Goal: Task Accomplishment & Management: Use online tool/utility

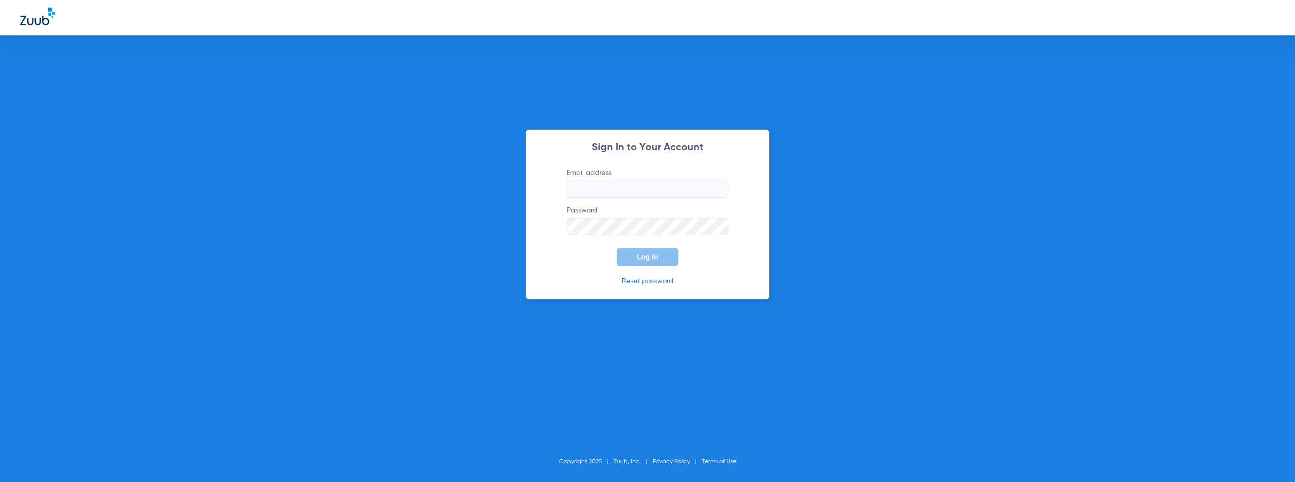
type input "[EMAIL_ADDRESS][DOMAIN_NAME]"
click at [589, 251] on form "Email address austin@cecomputech.com Password Log In" at bounding box center [647, 217] width 192 height 98
click at [636, 253] on button "Log In" at bounding box center [647, 257] width 62 height 18
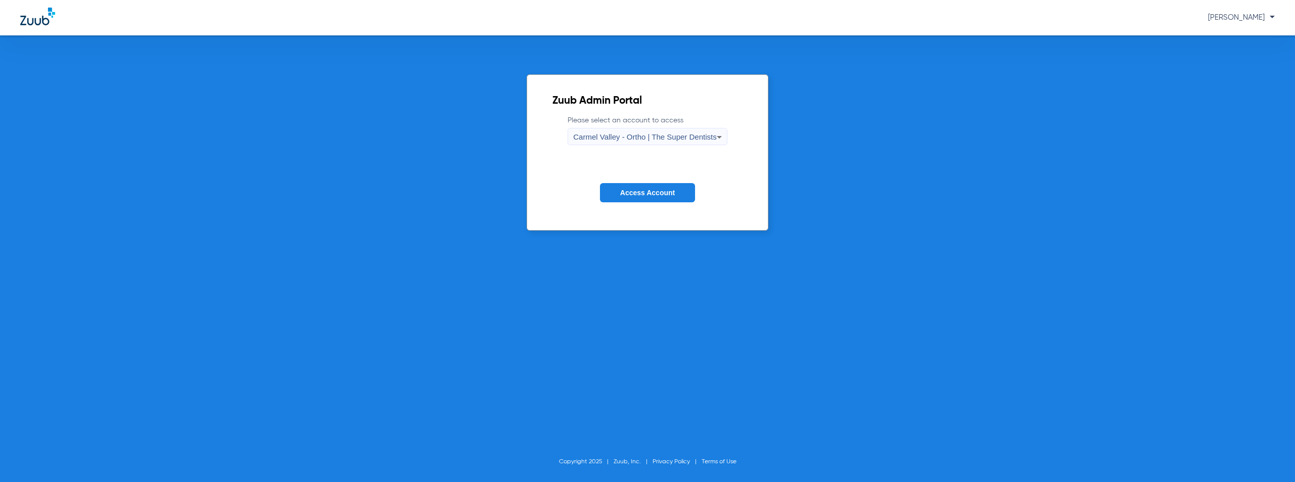
click at [603, 135] on span "Carmel Valley - Ortho | The Super Dentists" at bounding box center [644, 136] width 143 height 9
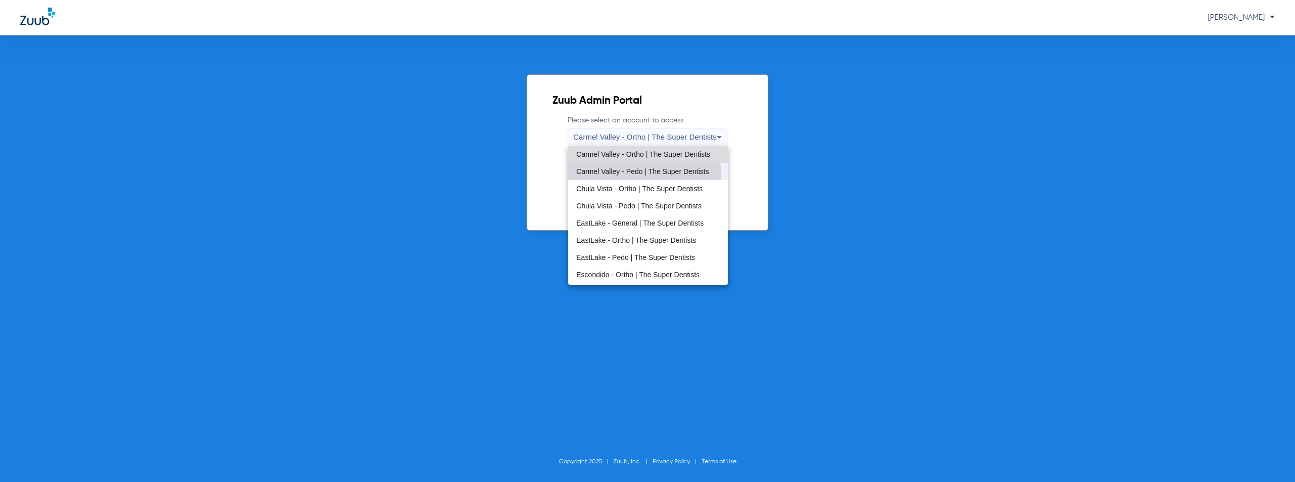
click at [628, 176] on mat-option "Carmel Valley - Pedo | The Super Dentists" at bounding box center [647, 171] width 159 height 17
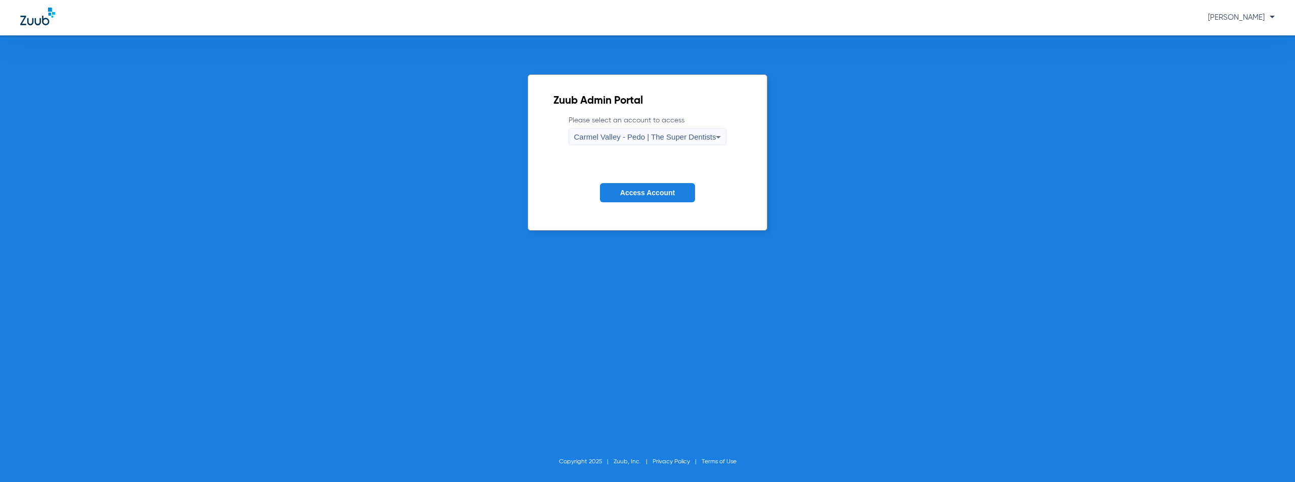
click at [643, 193] on span "Access Account" at bounding box center [647, 193] width 55 height 8
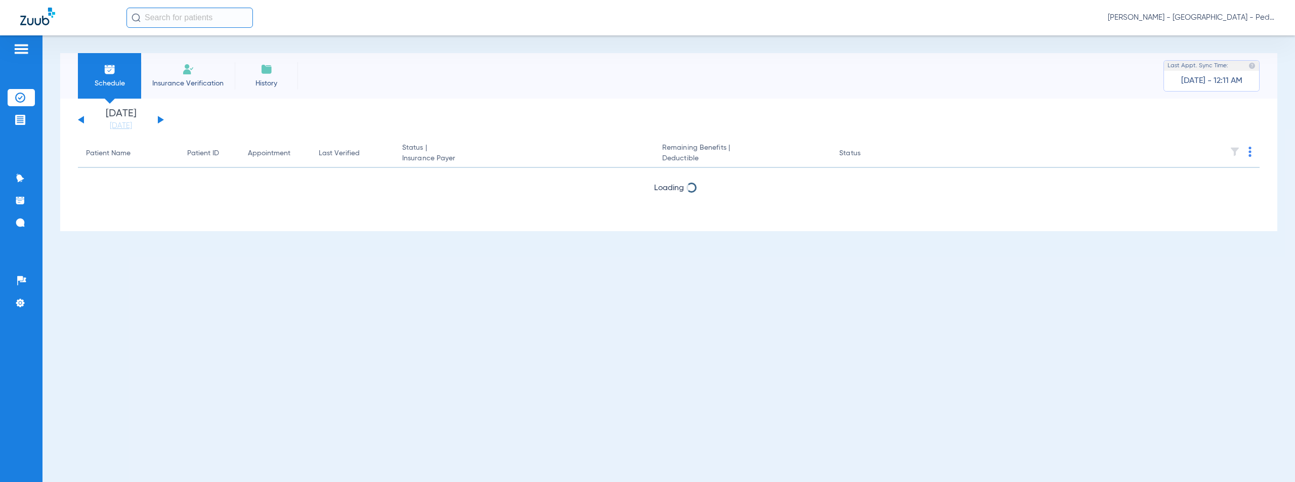
click at [160, 120] on button at bounding box center [161, 120] width 6 height 8
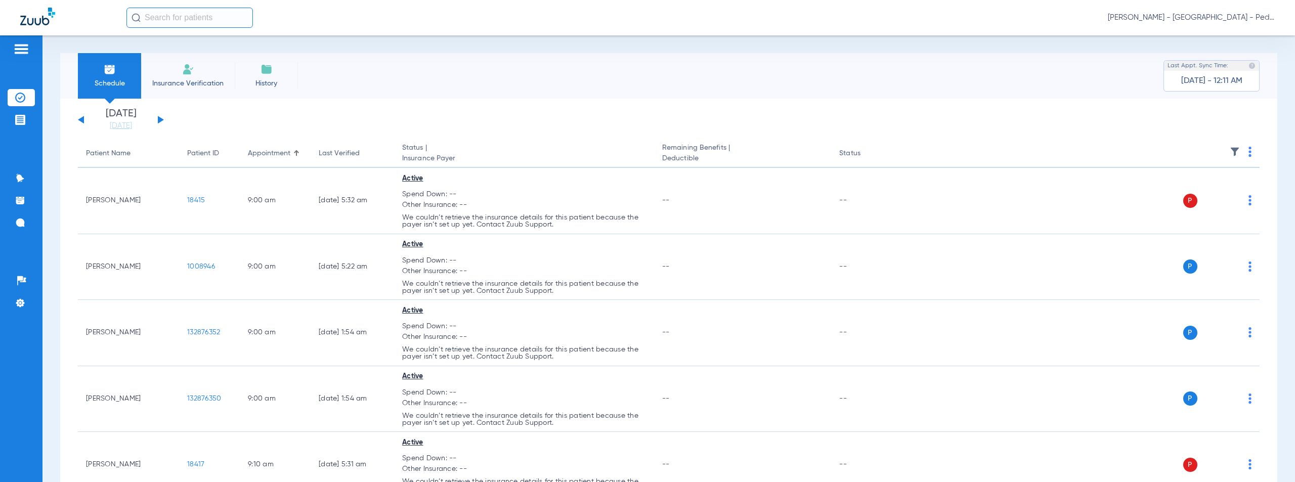
click at [1248, 152] on img at bounding box center [1249, 152] width 3 height 10
click at [1179, 191] on span "Verify All" at bounding box center [1203, 191] width 63 height 7
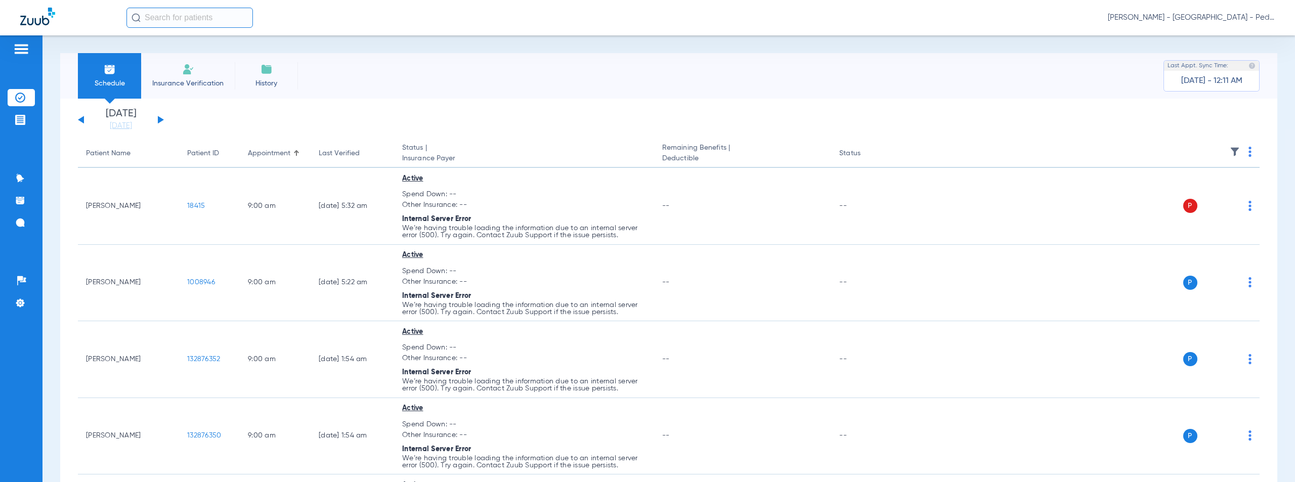
click at [1248, 152] on img at bounding box center [1249, 152] width 3 height 10
click at [1185, 194] on span "Verify All" at bounding box center [1203, 191] width 63 height 7
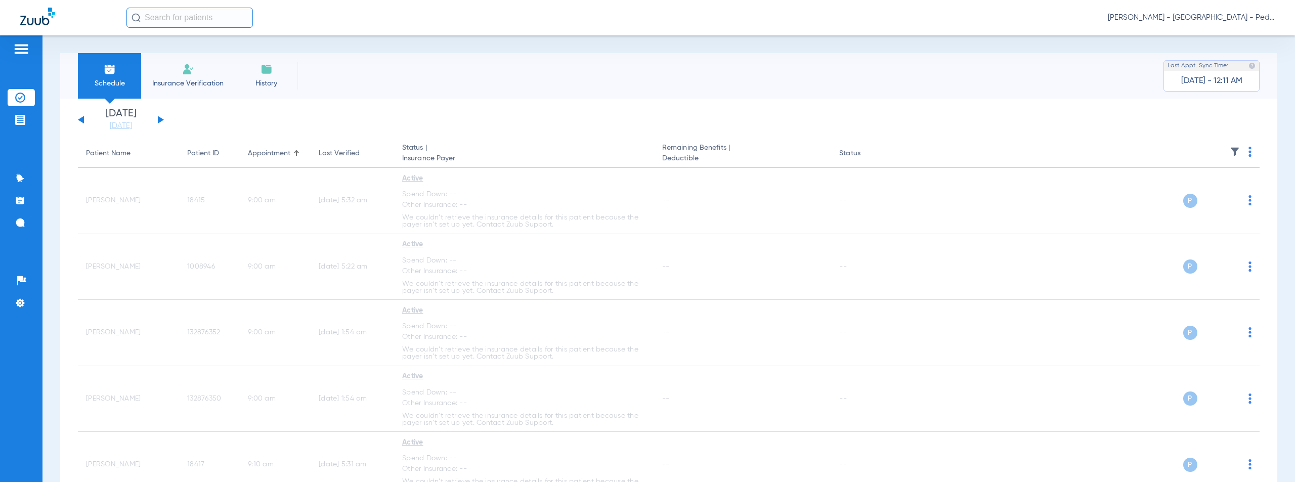
click at [1211, 18] on span "[PERSON_NAME] - [GEOGRAPHIC_DATA] - Pedo | The Super Dentists" at bounding box center [1191, 18] width 167 height 10
click at [1229, 33] on span "Account Selection" at bounding box center [1236, 35] width 57 height 7
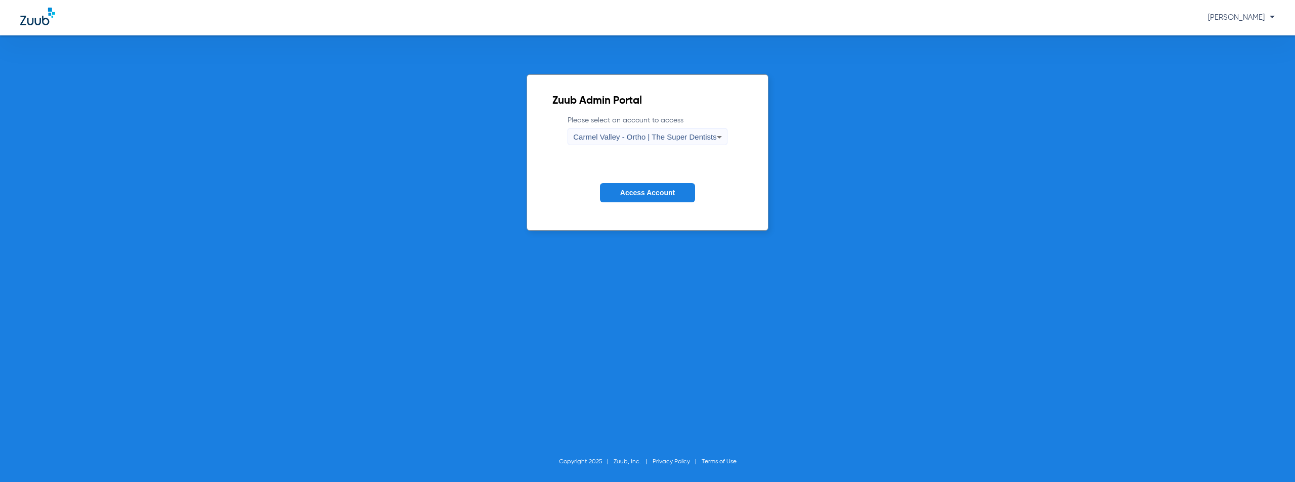
click at [665, 139] on span "Carmel Valley - Ortho | The Super Dentists" at bounding box center [644, 136] width 143 height 9
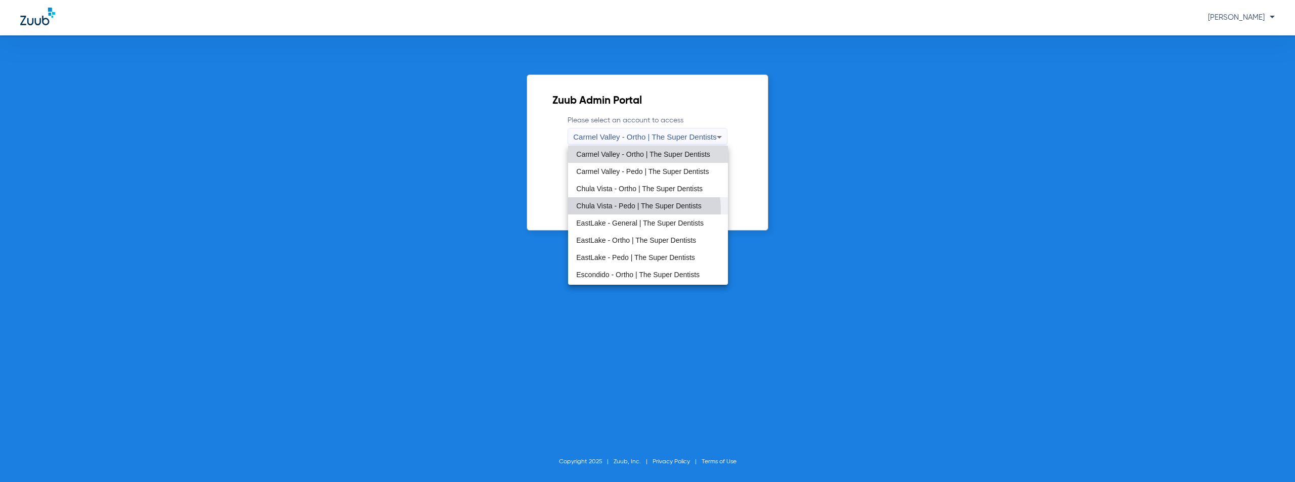
click at [626, 210] on mat-option "Chula Vista - Pedo | The Super Dentists" at bounding box center [647, 205] width 159 height 17
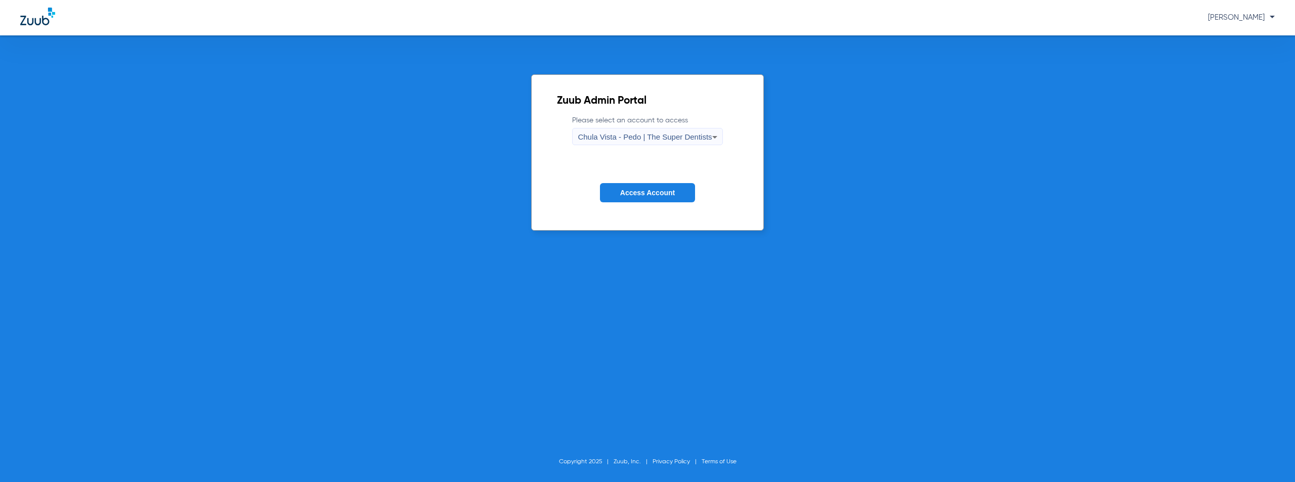
click at [648, 192] on span "Access Account" at bounding box center [647, 193] width 55 height 8
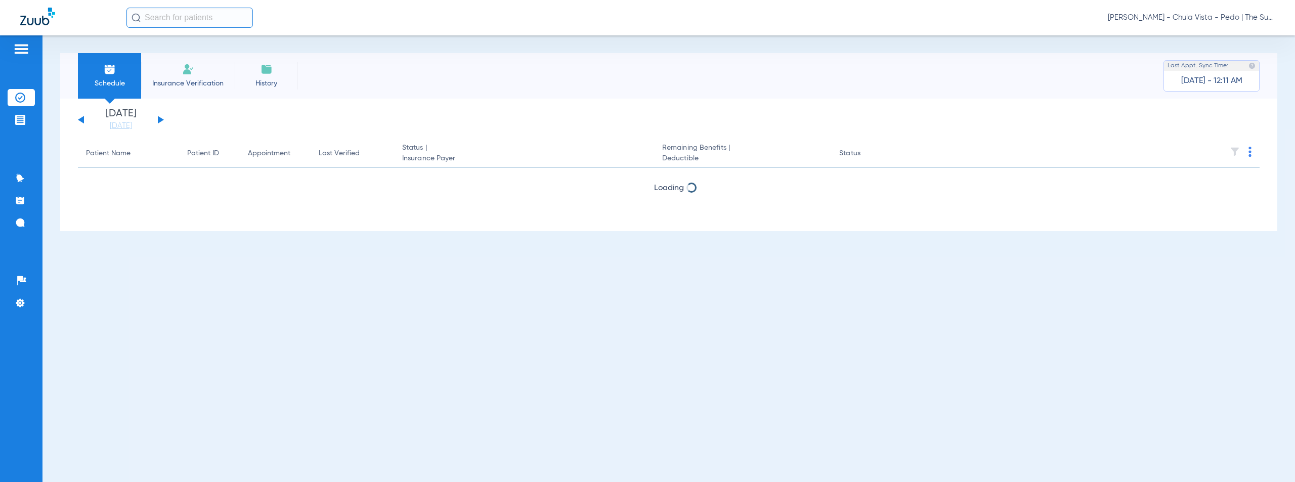
click at [160, 120] on button at bounding box center [161, 120] width 6 height 8
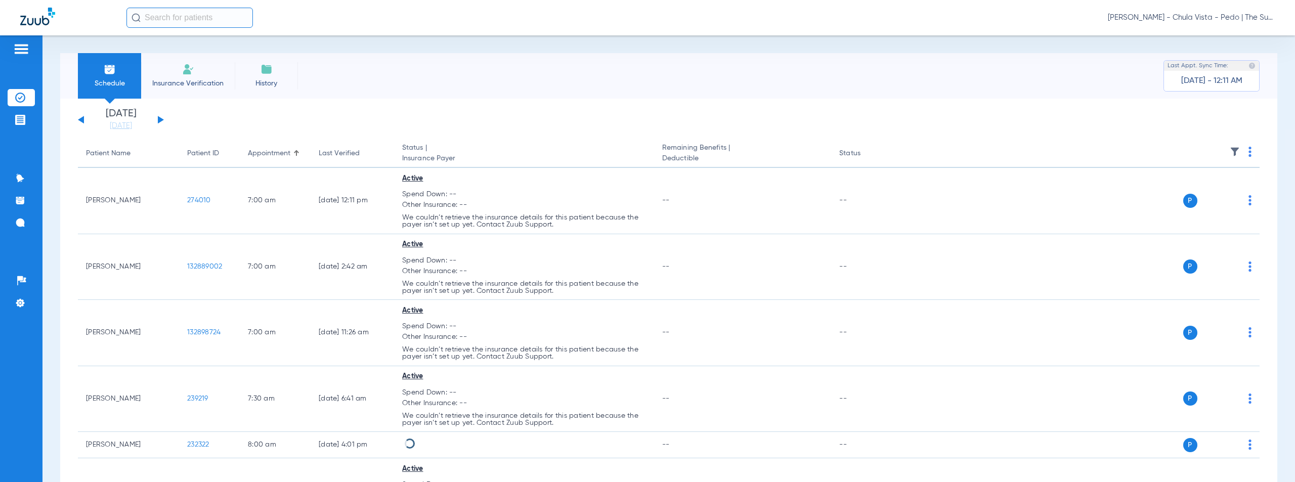
click at [1248, 153] on img at bounding box center [1249, 152] width 3 height 10
click at [1193, 194] on span "Verify All" at bounding box center [1203, 191] width 63 height 7
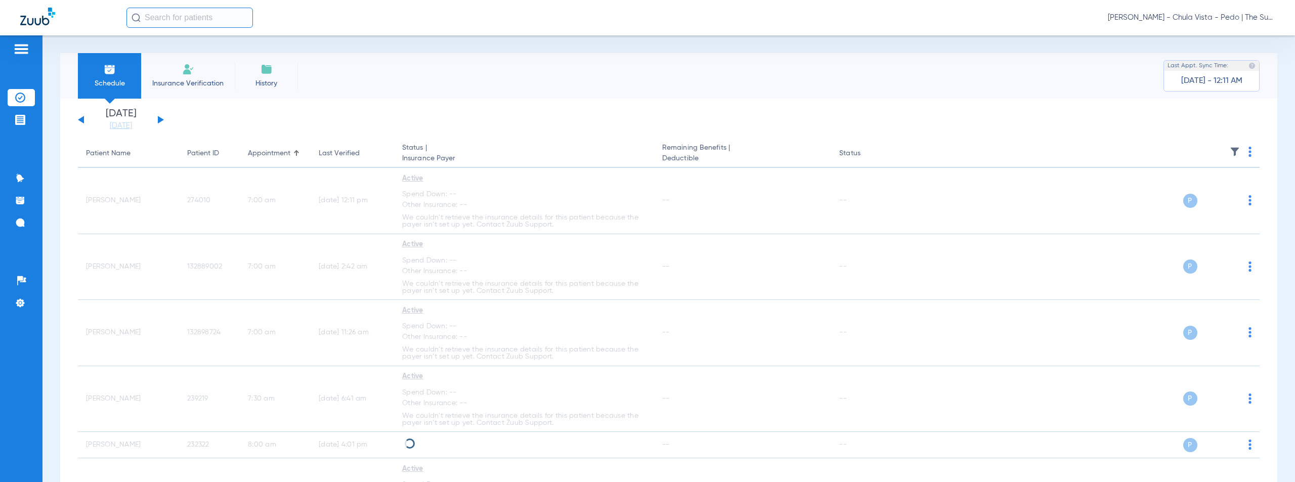
click at [1194, 18] on span "[PERSON_NAME] - Chula Vista - Pedo | The Super Dentists" at bounding box center [1191, 18] width 167 height 10
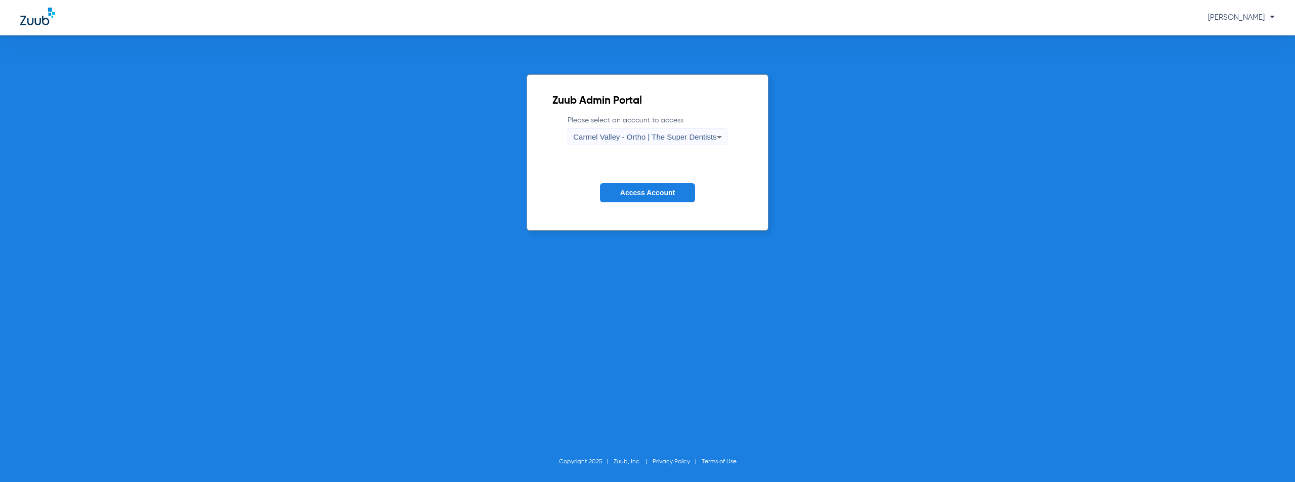
click at [680, 134] on span "Carmel Valley - Ortho | The Super Dentists" at bounding box center [644, 136] width 143 height 9
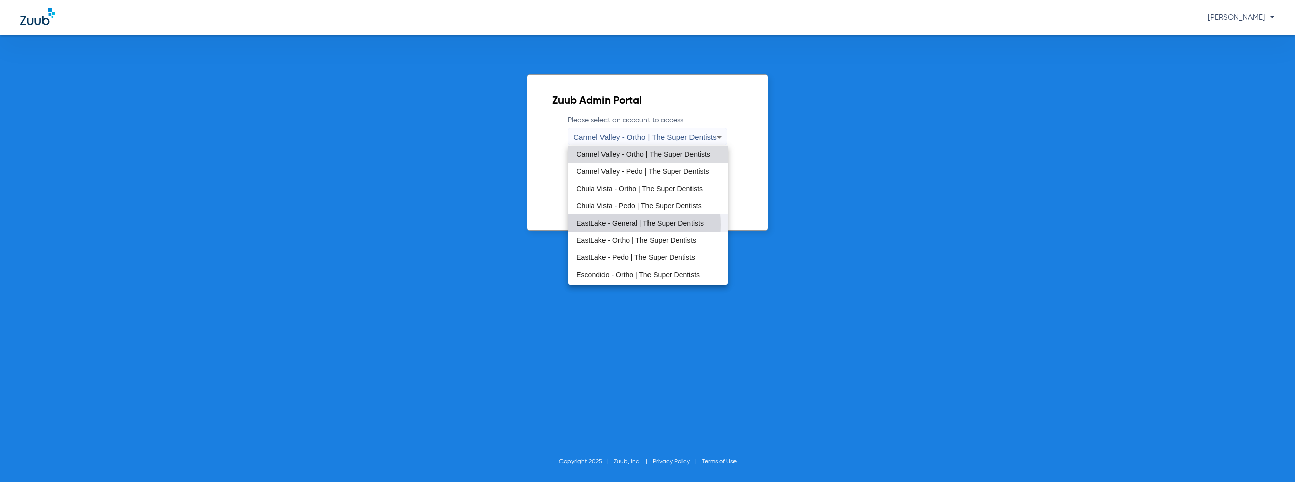
click at [618, 225] on span "EastLake - General | The Super Dentists" at bounding box center [639, 222] width 127 height 7
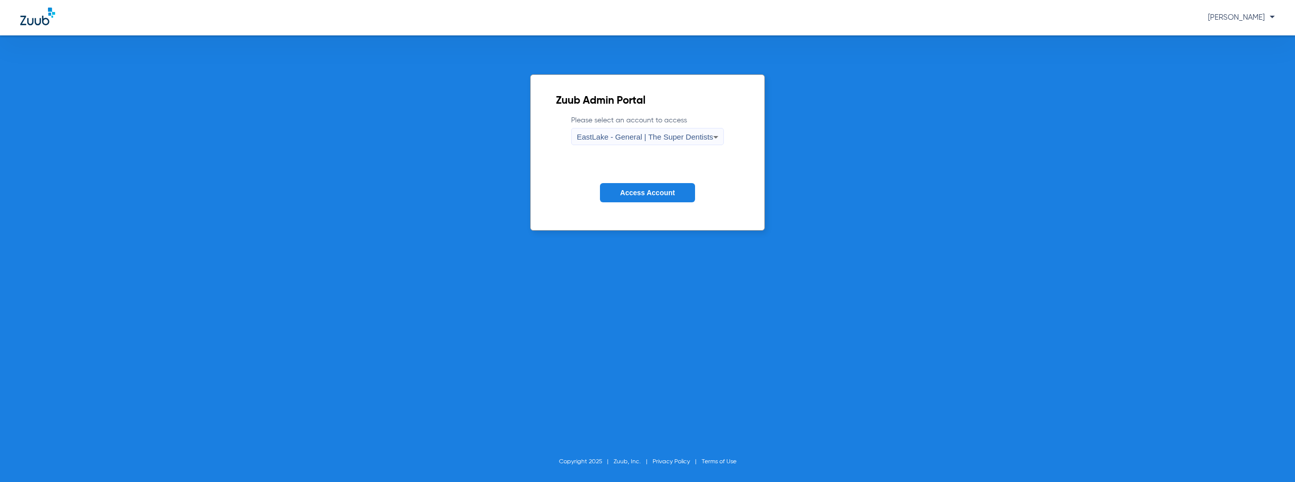
click at [644, 197] on button "Access Account" at bounding box center [647, 193] width 95 height 20
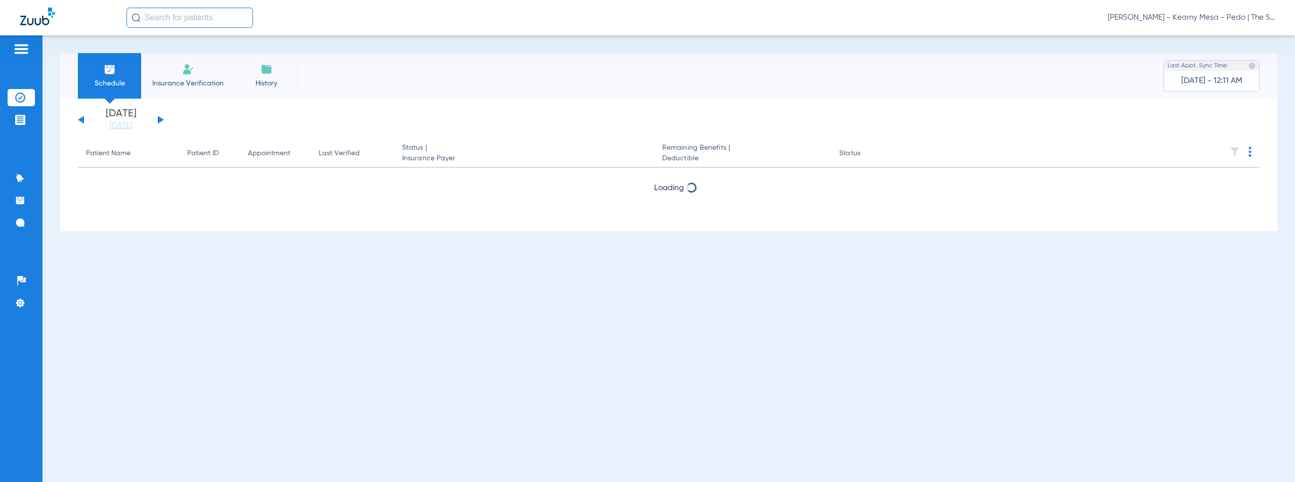
click at [161, 120] on button at bounding box center [161, 120] width 6 height 8
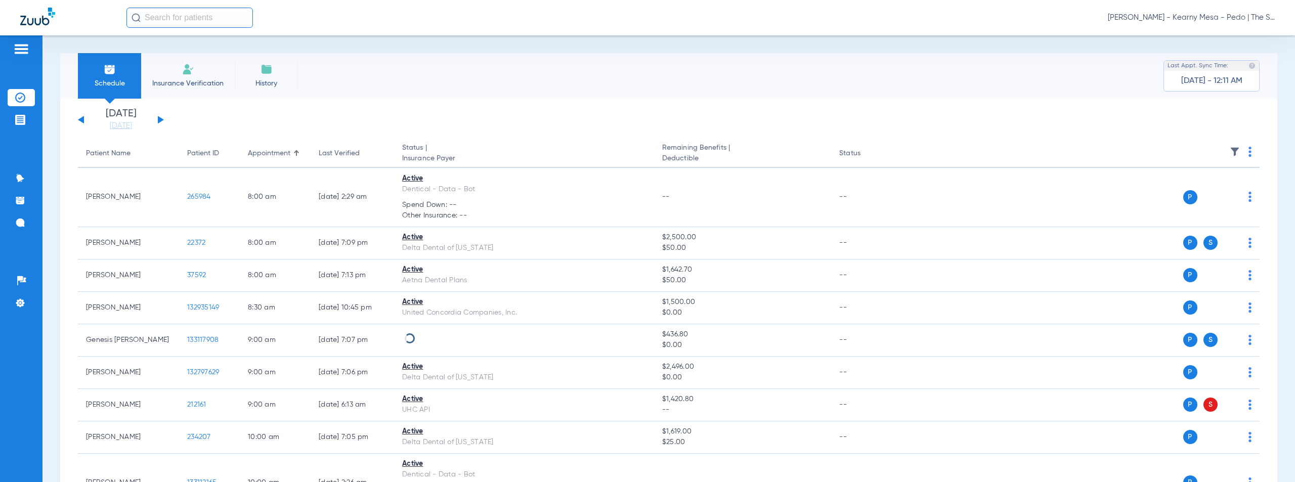
click at [1248, 152] on img at bounding box center [1249, 152] width 3 height 10
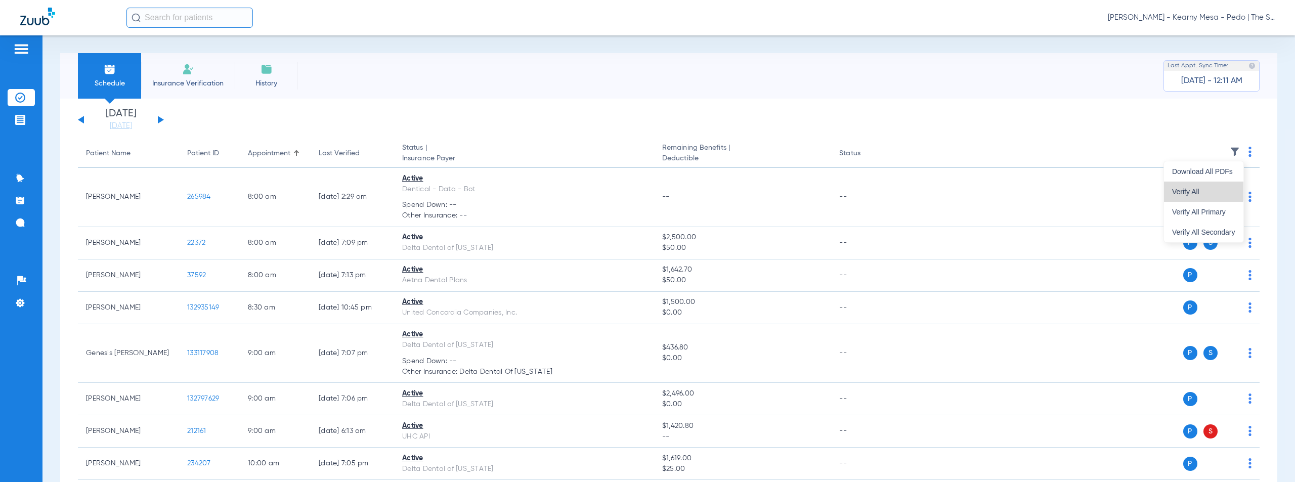
click at [1194, 190] on span "Verify All" at bounding box center [1203, 191] width 63 height 7
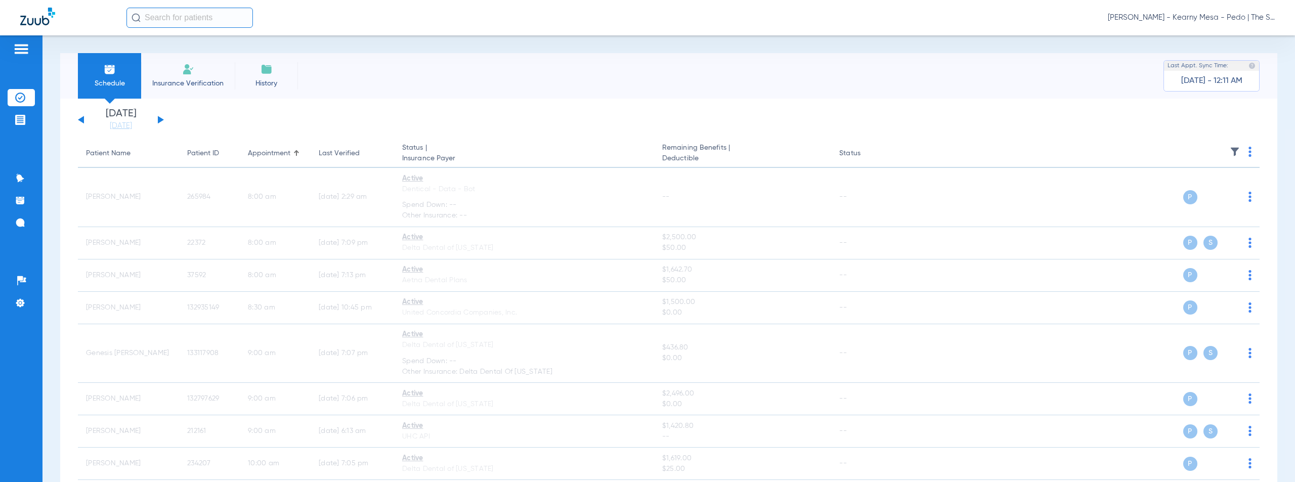
click at [1200, 19] on span "[PERSON_NAME] - Kearny Mesa - Pedo | The Super Dentists" at bounding box center [1191, 18] width 167 height 10
click at [1222, 37] on span "Account Selection" at bounding box center [1236, 35] width 57 height 7
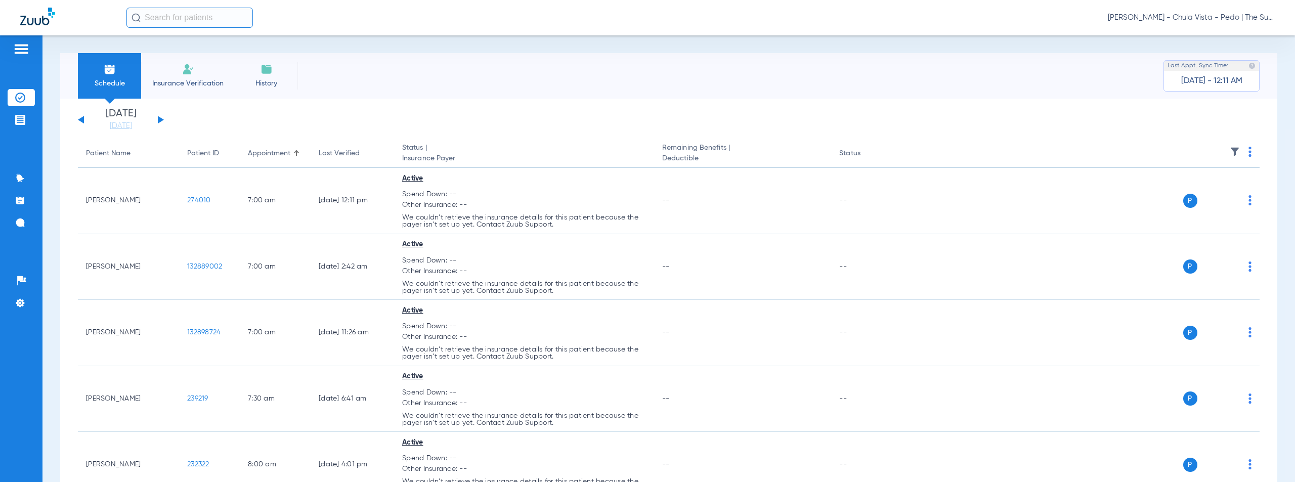
click at [1164, 23] on div "[PERSON_NAME] - Chula Vista - Pedo | The Super Dentists" at bounding box center [700, 18] width 1148 height 20
click at [1181, 18] on span "[PERSON_NAME] - Chula Vista - Pedo | The Super Dentists" at bounding box center [1191, 18] width 167 height 10
click at [1220, 36] on span "Account Selection" at bounding box center [1236, 35] width 57 height 7
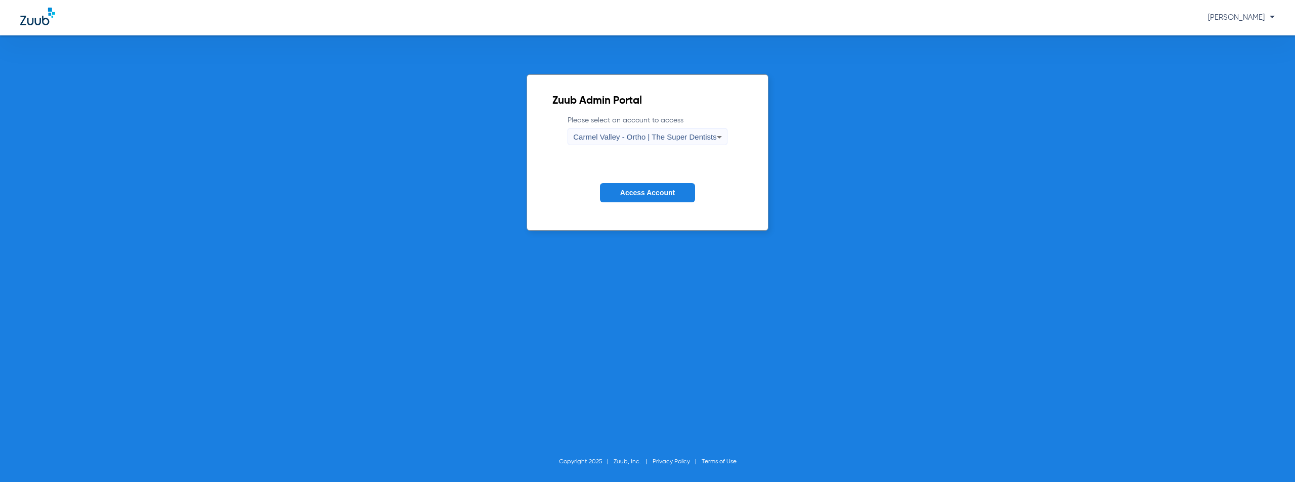
click at [636, 135] on span "Carmel Valley - Ortho | The Super Dentists" at bounding box center [644, 136] width 143 height 9
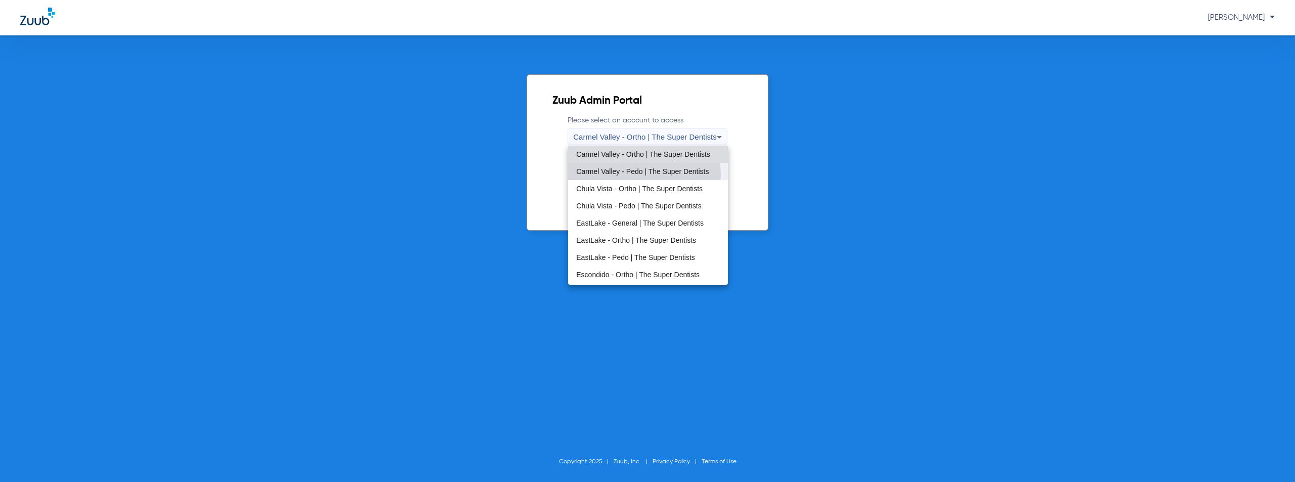
click at [631, 175] on span "Carmel Valley - Pedo | The Super Dentists" at bounding box center [642, 171] width 132 height 7
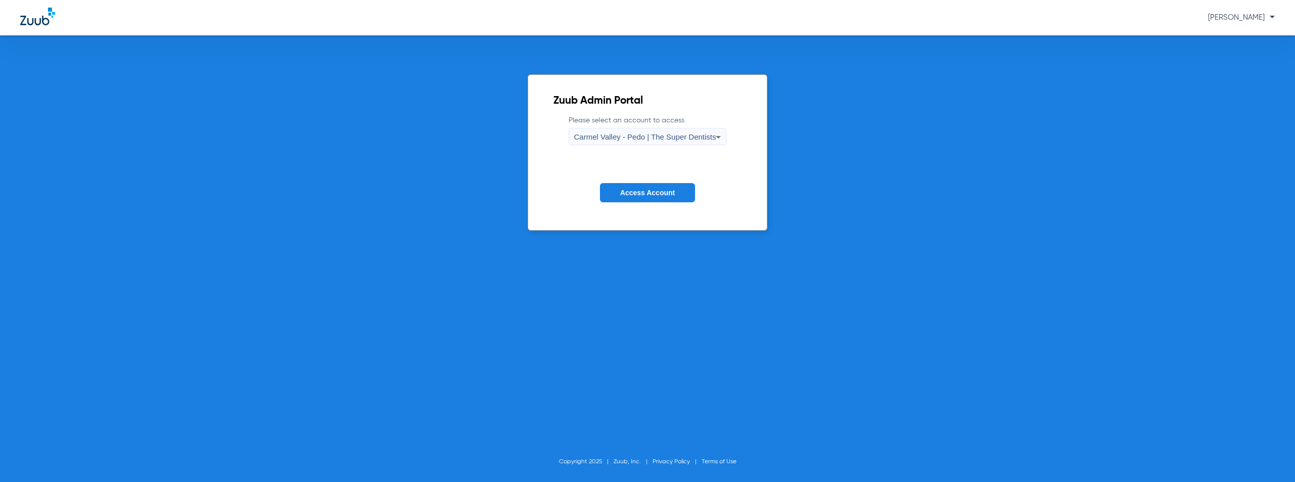
click at [658, 195] on span "Access Account" at bounding box center [647, 193] width 55 height 8
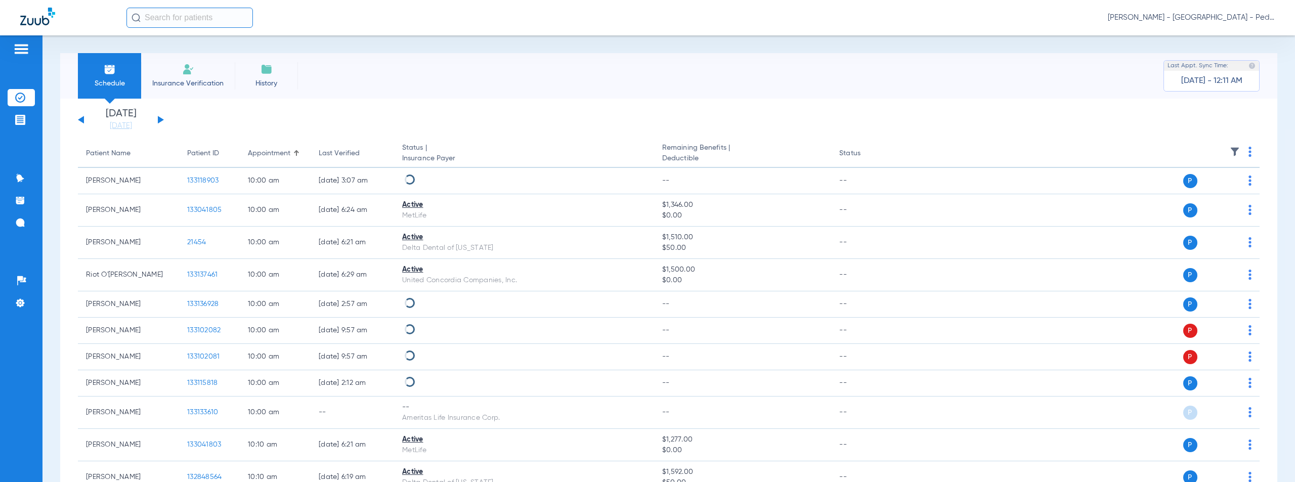
click at [162, 119] on button at bounding box center [161, 120] width 6 height 8
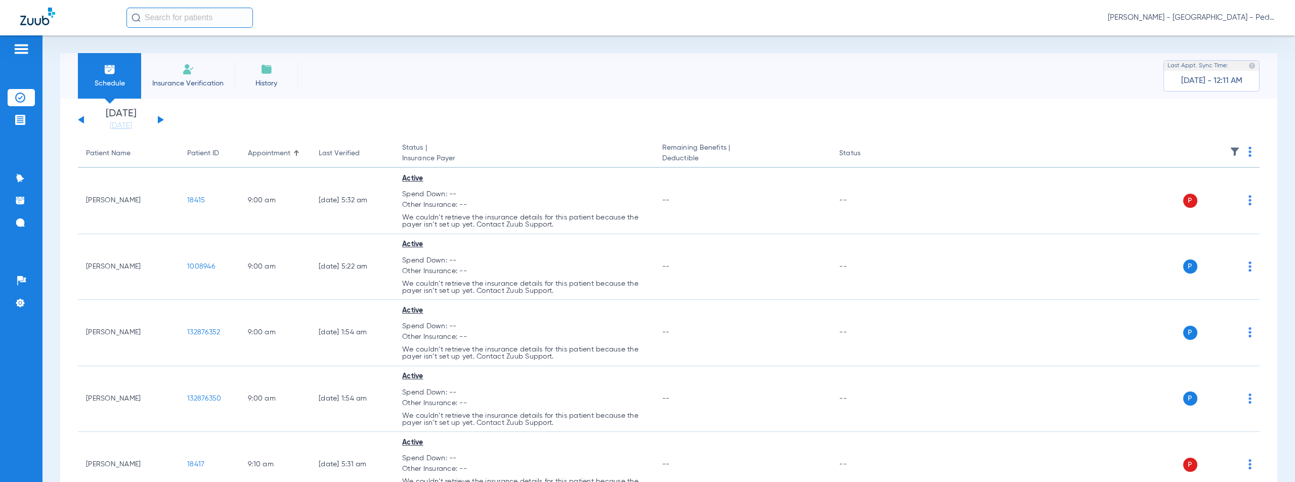
click at [1248, 152] on img at bounding box center [1249, 152] width 3 height 10
click at [1187, 193] on span "Verify All" at bounding box center [1203, 191] width 63 height 7
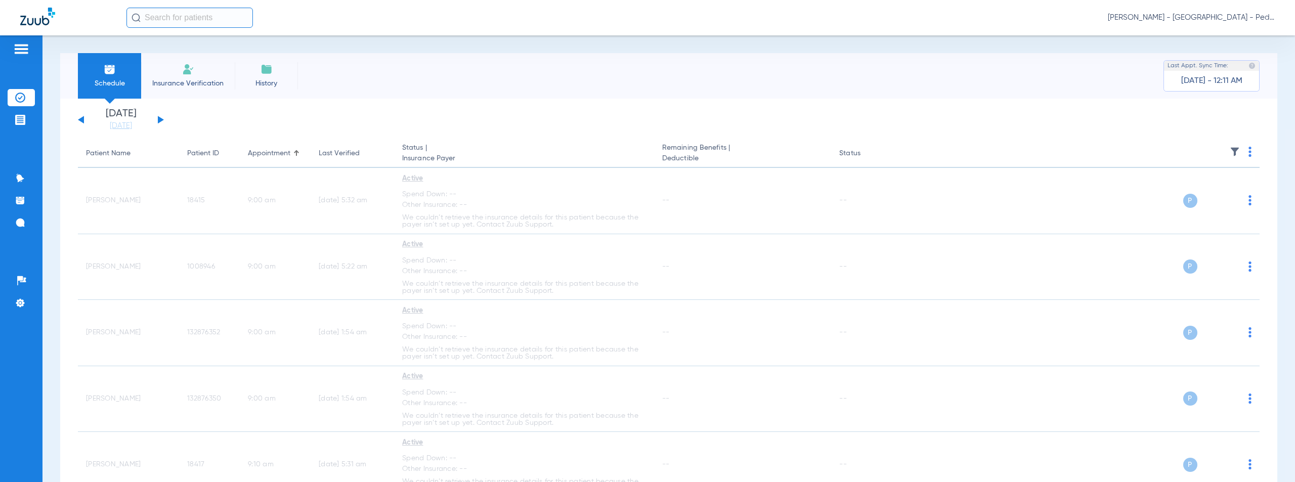
click at [1202, 16] on span "[PERSON_NAME] - [GEOGRAPHIC_DATA] - Pedo | The Super Dentists" at bounding box center [1191, 18] width 167 height 10
click at [1219, 36] on span "Account Selection" at bounding box center [1236, 35] width 57 height 7
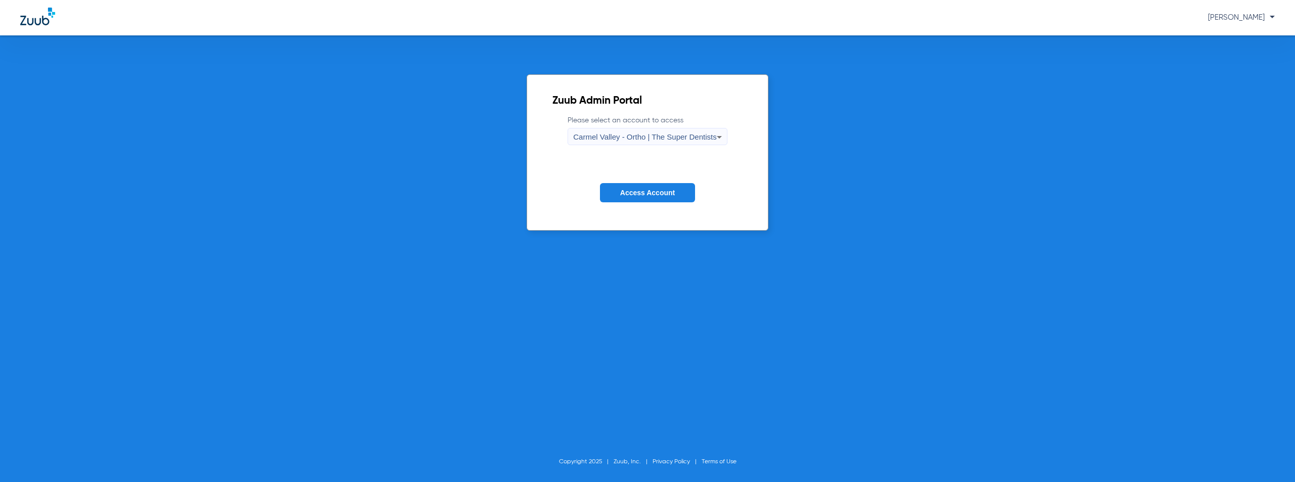
click at [658, 137] on span "Carmel Valley - Ortho | The Super Dentists" at bounding box center [644, 136] width 143 height 9
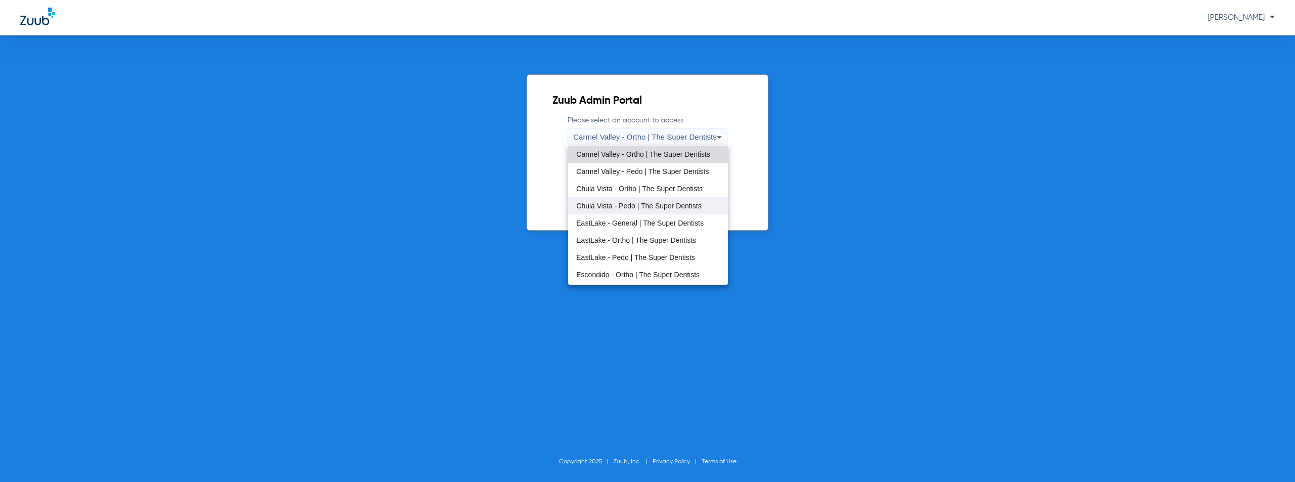
click at [622, 208] on span "Chula Vista - Pedo | The Super Dentists" at bounding box center [638, 205] width 125 height 7
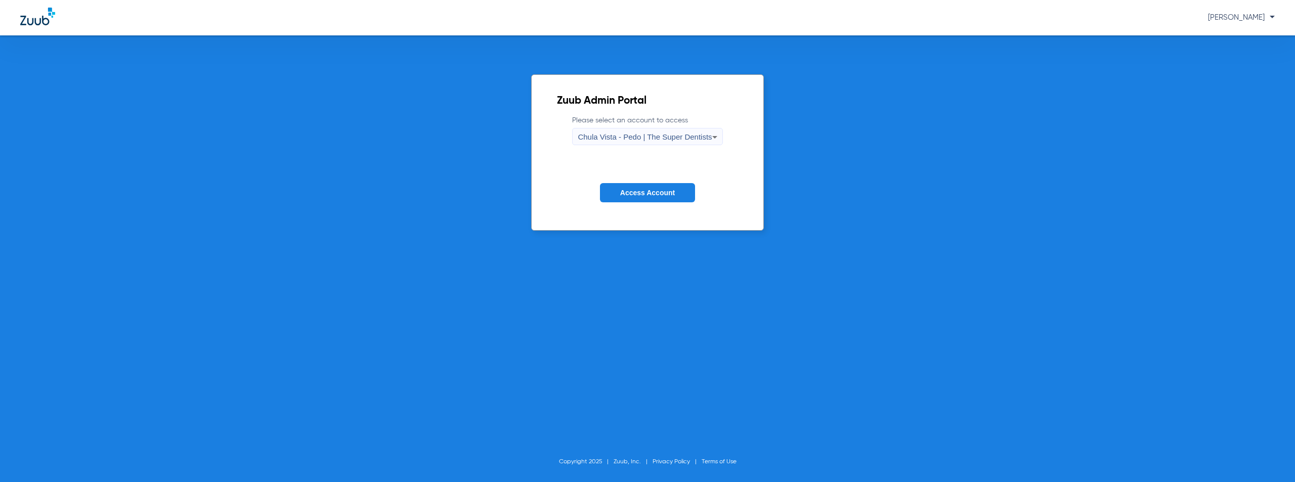
click at [649, 187] on button "Access Account" at bounding box center [647, 193] width 95 height 20
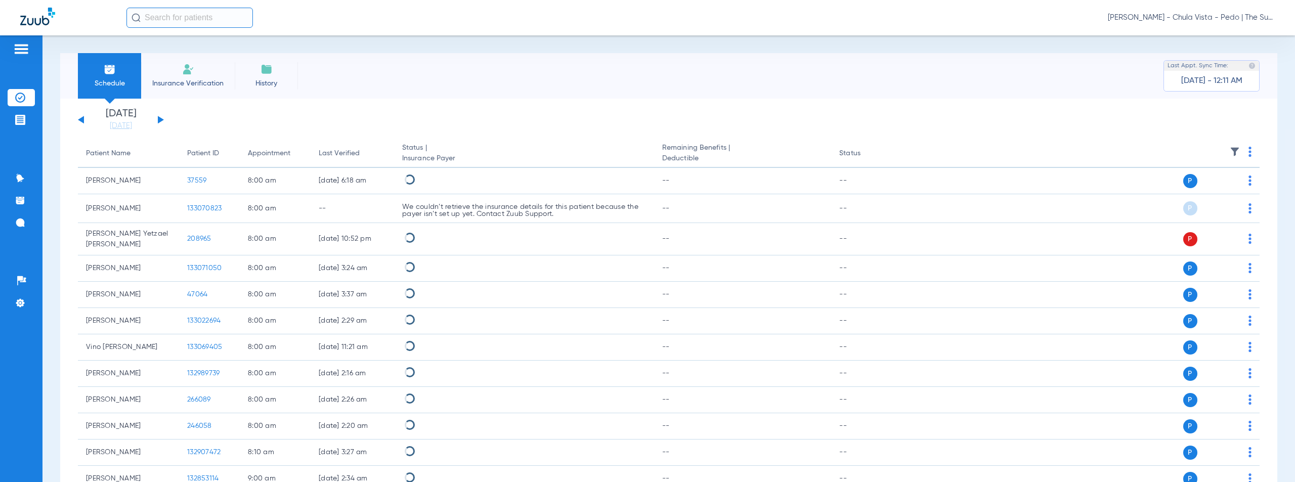
click at [159, 120] on button at bounding box center [161, 120] width 6 height 8
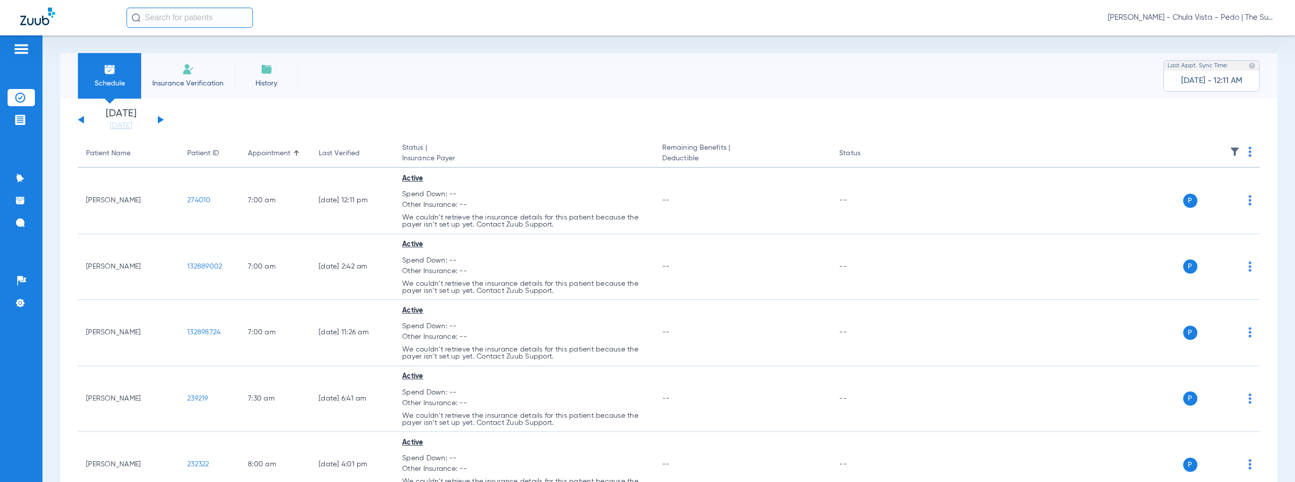
click at [1248, 152] on img at bounding box center [1249, 152] width 3 height 10
click at [1178, 196] on button "Verify All" at bounding box center [1203, 192] width 79 height 20
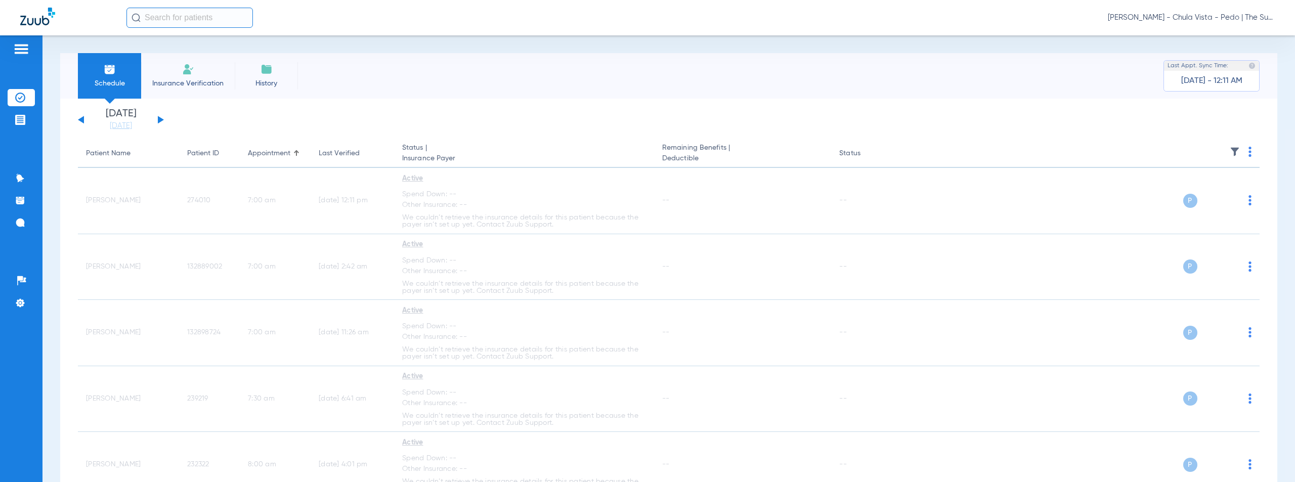
click at [1192, 18] on span "[PERSON_NAME] - Chula Vista - Pedo | The Super Dentists" at bounding box center [1191, 18] width 167 height 10
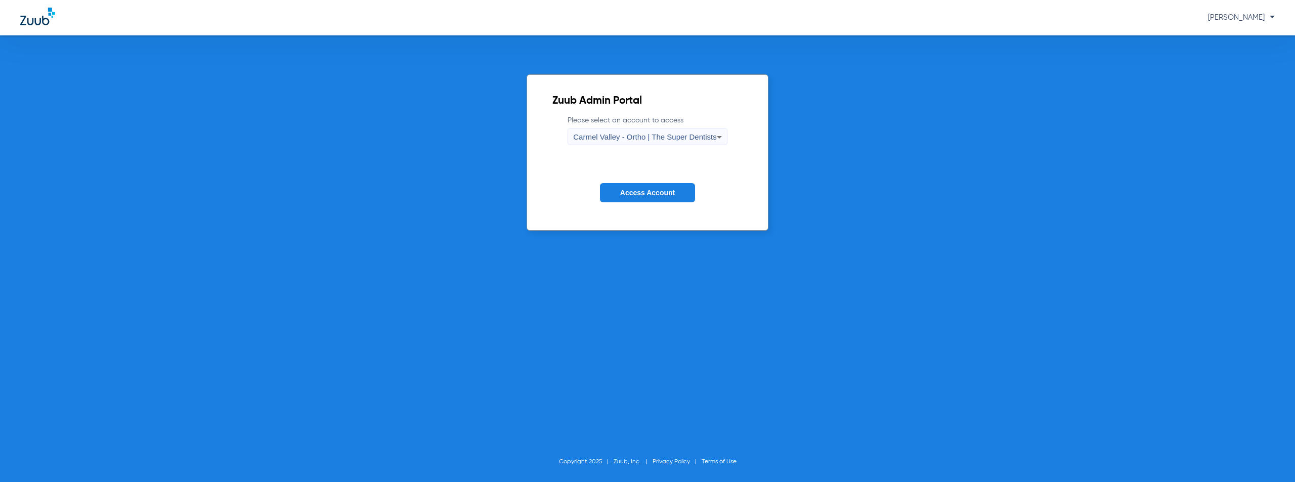
click at [614, 140] on span "Carmel Valley - Ortho | The Super Dentists" at bounding box center [644, 136] width 143 height 9
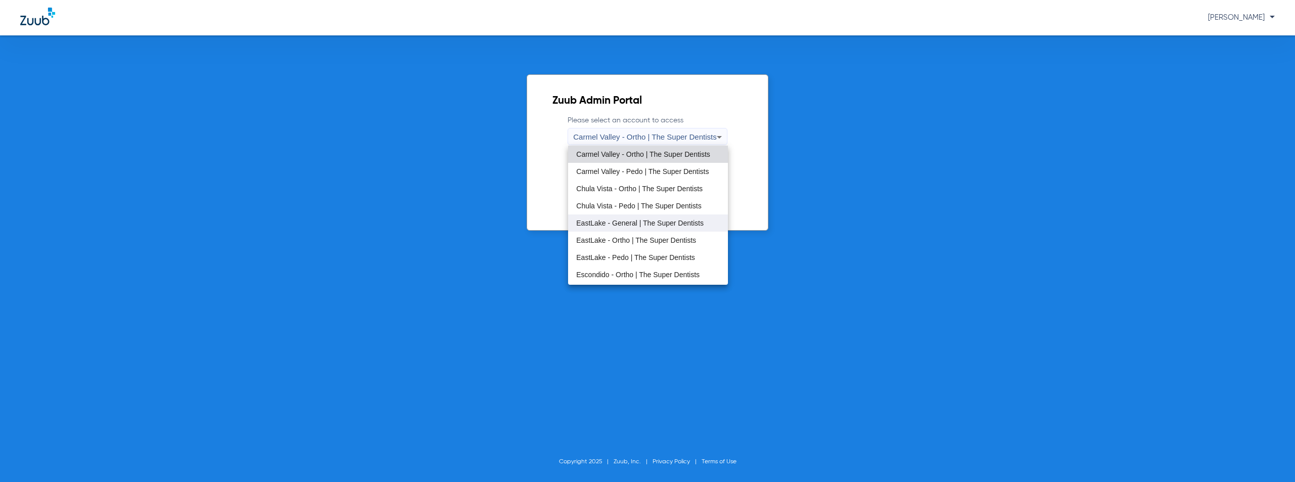
click at [630, 228] on mat-option "EastLake - General | The Super Dentists" at bounding box center [647, 222] width 159 height 17
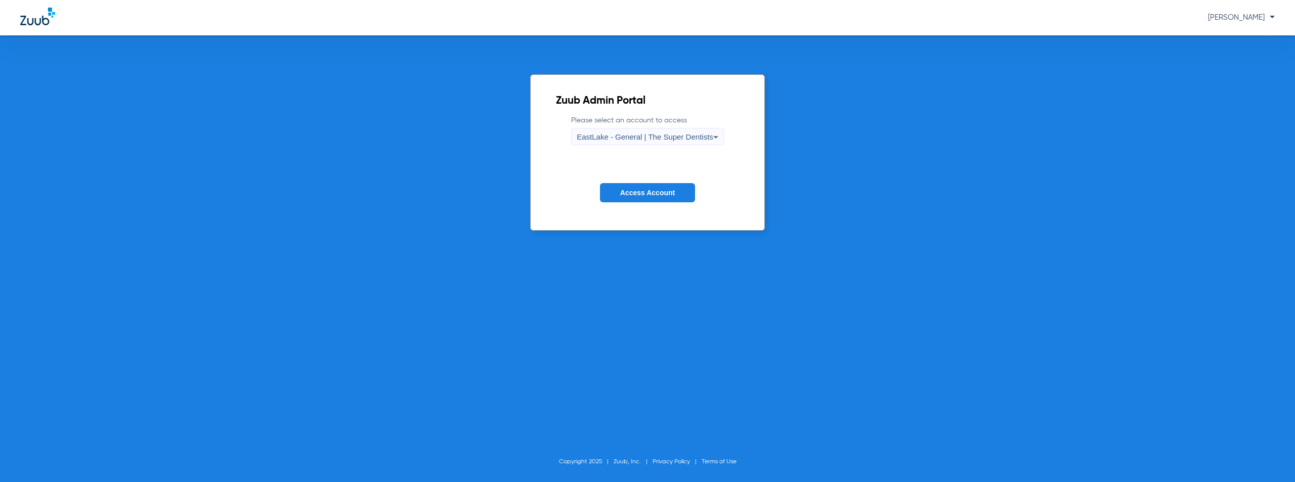
click at [660, 197] on button "Access Account" at bounding box center [647, 193] width 95 height 20
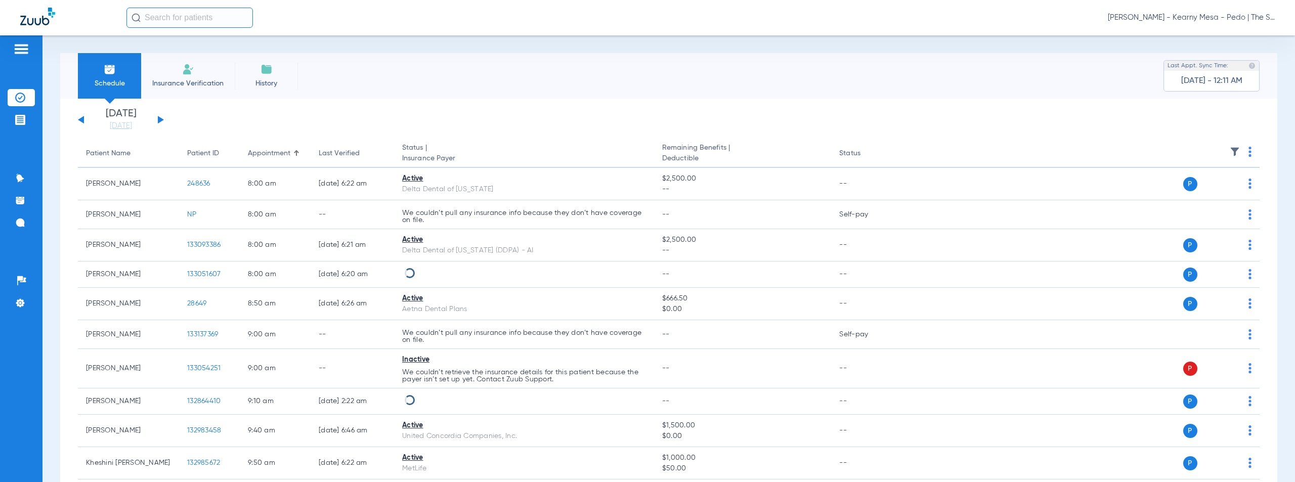
click at [159, 120] on button at bounding box center [161, 120] width 6 height 8
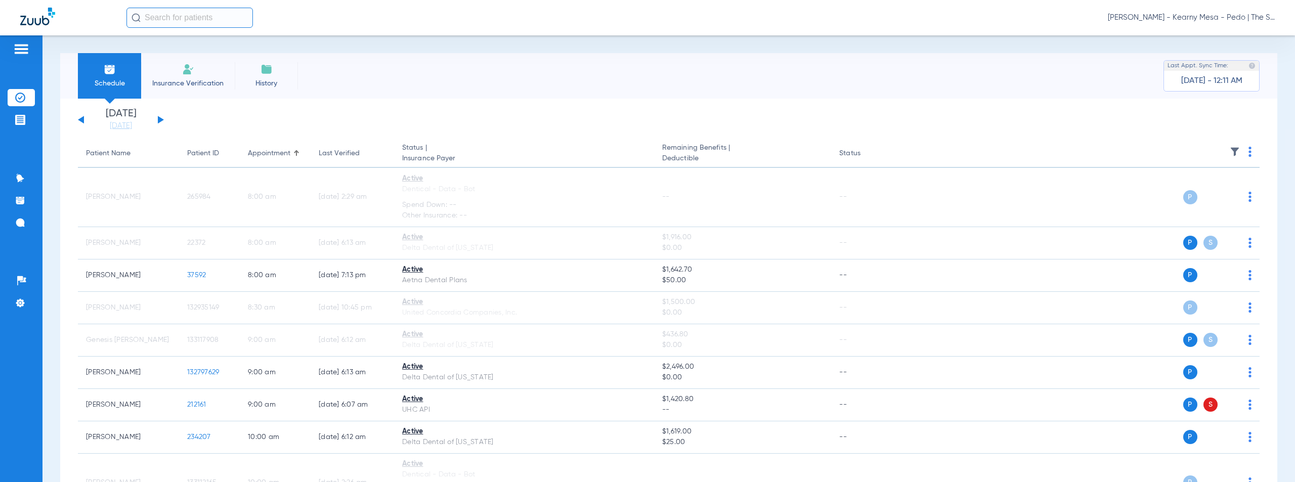
click at [1248, 150] on img at bounding box center [1249, 152] width 3 height 10
click at [1196, 191] on span "Verify All" at bounding box center [1203, 191] width 63 height 7
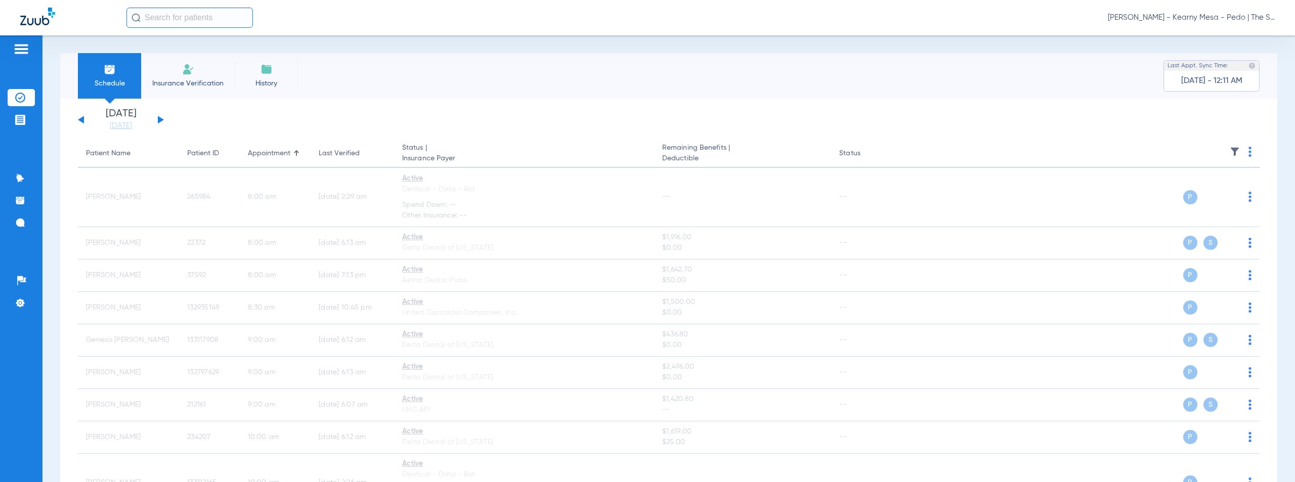
click at [1193, 18] on span "[PERSON_NAME] - Kearny Mesa - Pedo | The Super Dentists" at bounding box center [1191, 18] width 167 height 10
click at [1220, 37] on span "Account Selection" at bounding box center [1236, 35] width 57 height 7
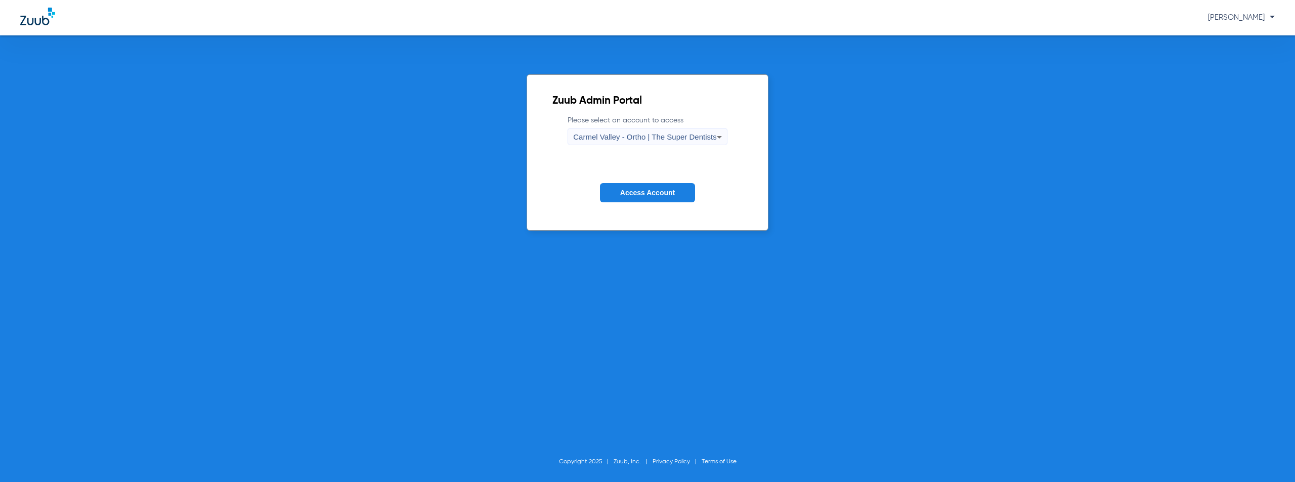
click at [626, 142] on div "Carmel Valley - Ortho | The Super Dentists" at bounding box center [644, 136] width 143 height 17
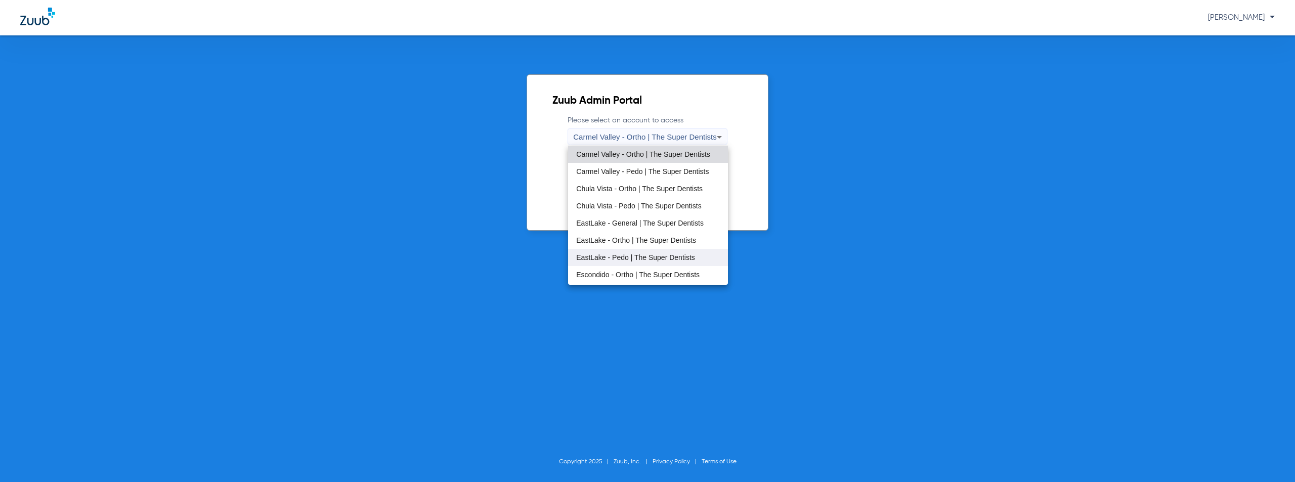
click at [622, 257] on span "EastLake - Pedo | The Super Dentists" at bounding box center [635, 257] width 119 height 7
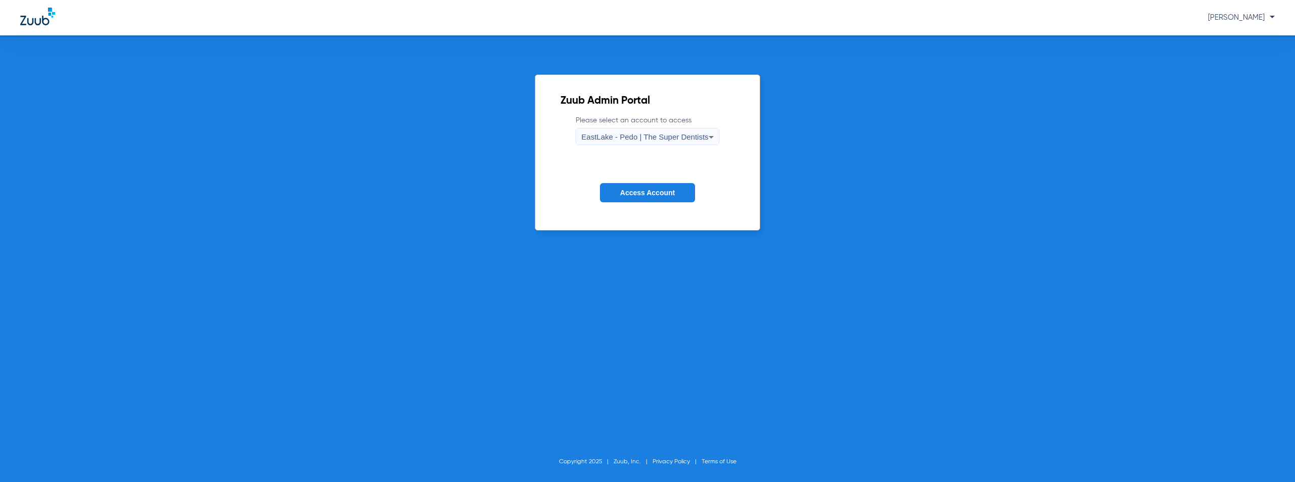
click at [653, 194] on span "Access Account" at bounding box center [647, 193] width 55 height 8
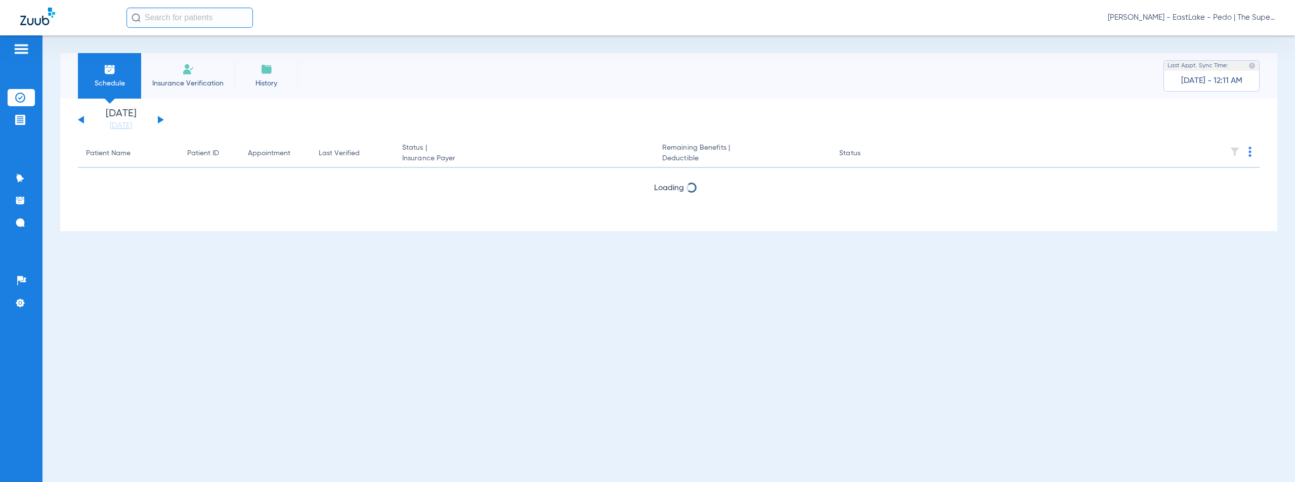
click at [159, 118] on button at bounding box center [161, 120] width 6 height 8
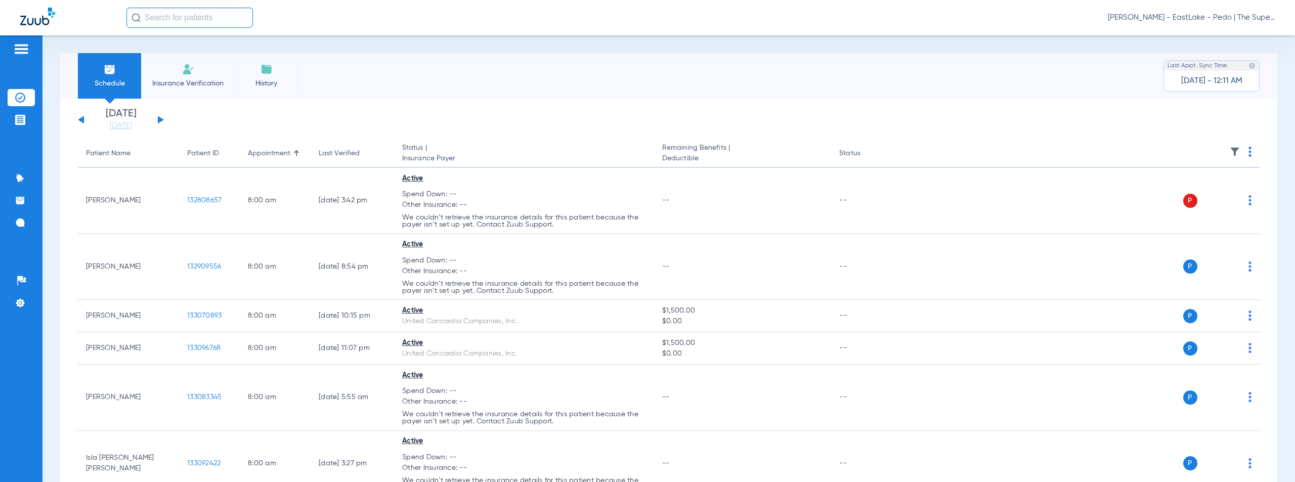
click at [1248, 152] on img at bounding box center [1249, 152] width 3 height 10
click at [1184, 192] on span "Verify All" at bounding box center [1203, 191] width 63 height 7
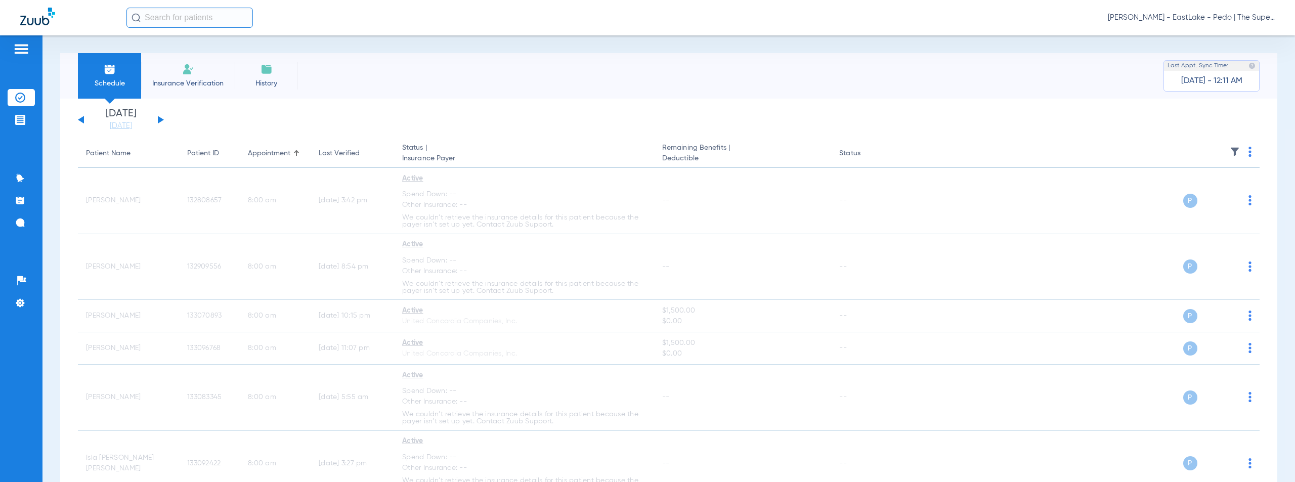
click at [1188, 19] on span "[PERSON_NAME] - EastLake - Pedo | The Super Dentists" at bounding box center [1191, 18] width 167 height 10
click at [1236, 36] on span "Account Selection" at bounding box center [1236, 35] width 57 height 7
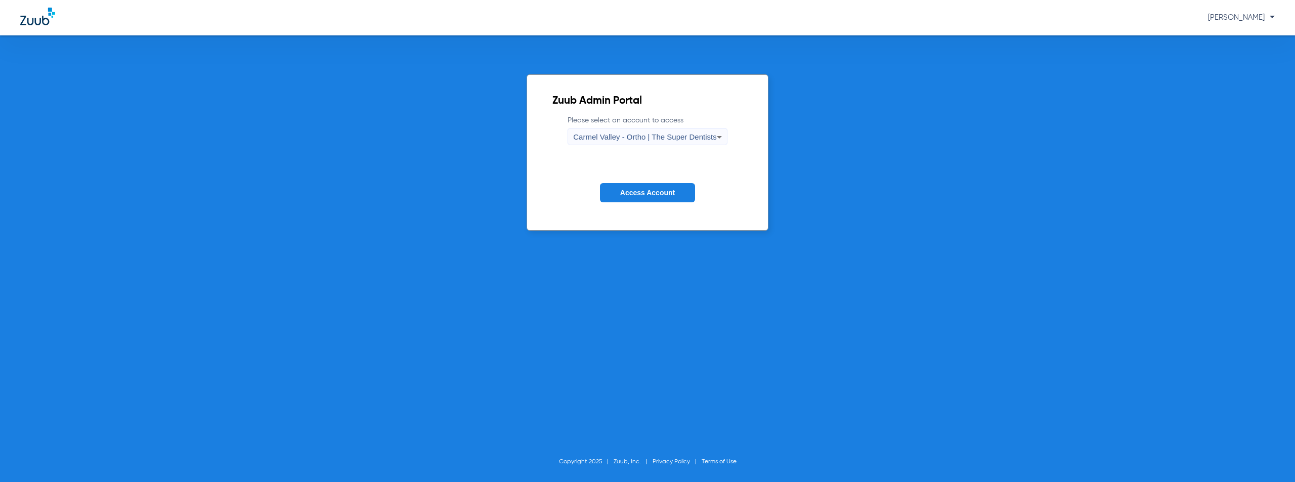
click at [659, 142] on div "Carmel Valley - Ortho | The Super Dentists" at bounding box center [644, 136] width 143 height 17
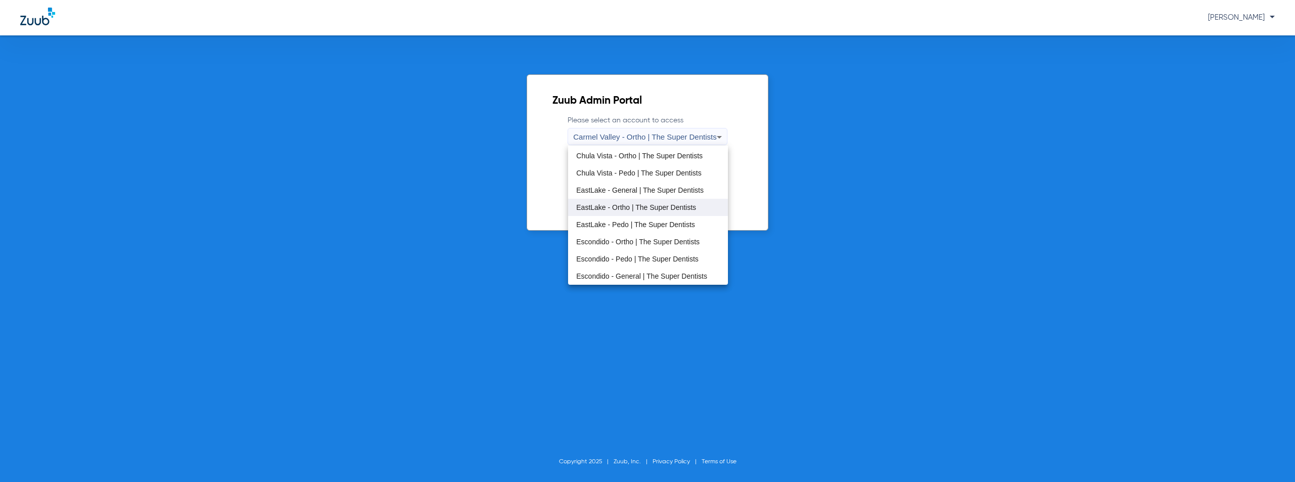
scroll to position [51, 0]
click at [626, 243] on span "Escondido - Pedo | The Super Dentists" at bounding box center [637, 241] width 122 height 7
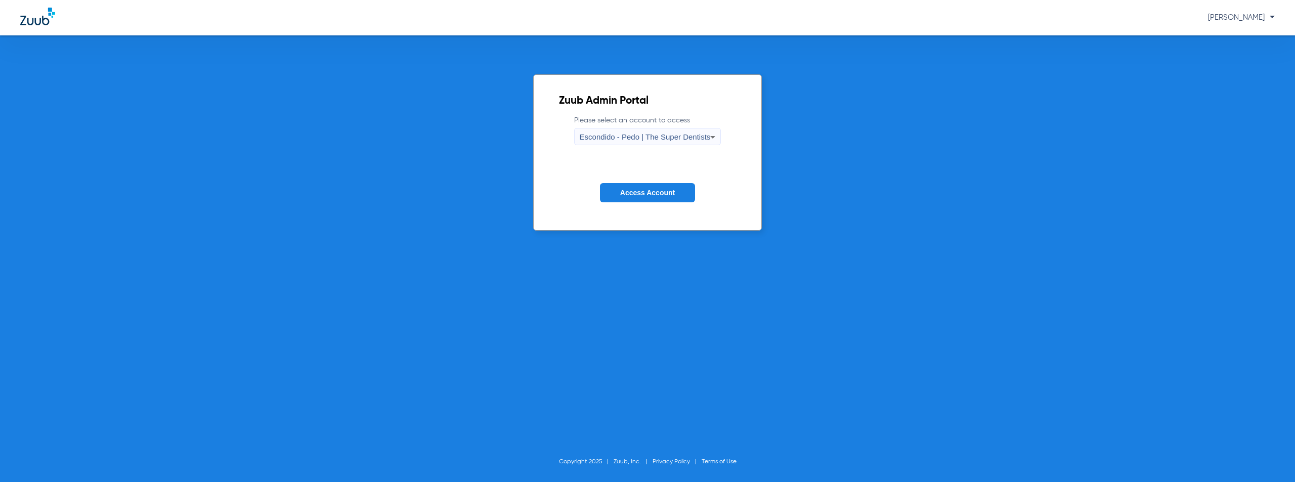
click at [650, 201] on button "Access Account" at bounding box center [647, 193] width 95 height 20
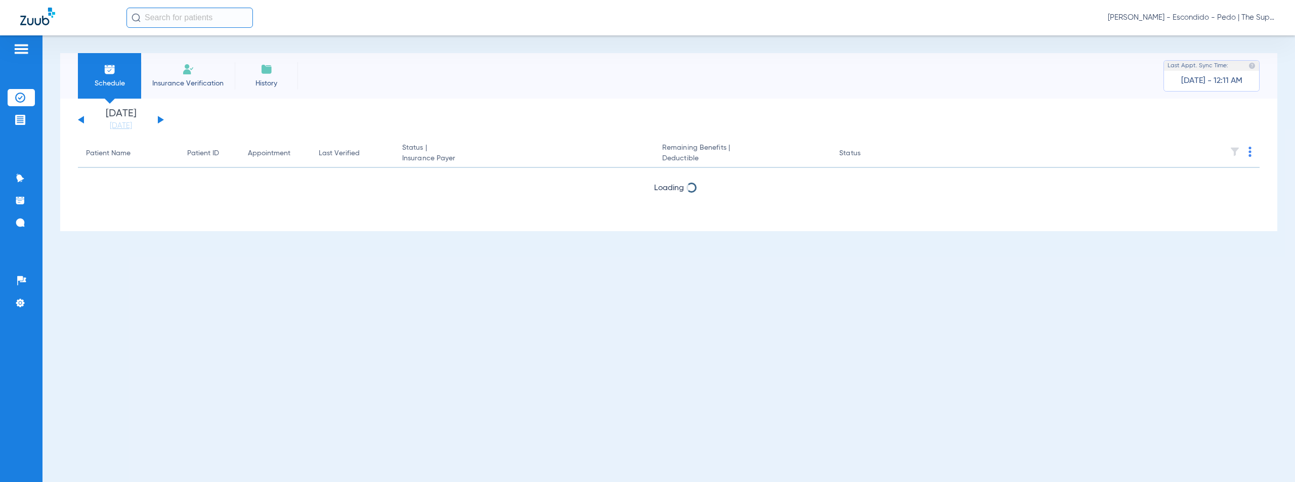
click at [162, 119] on button at bounding box center [161, 120] width 6 height 8
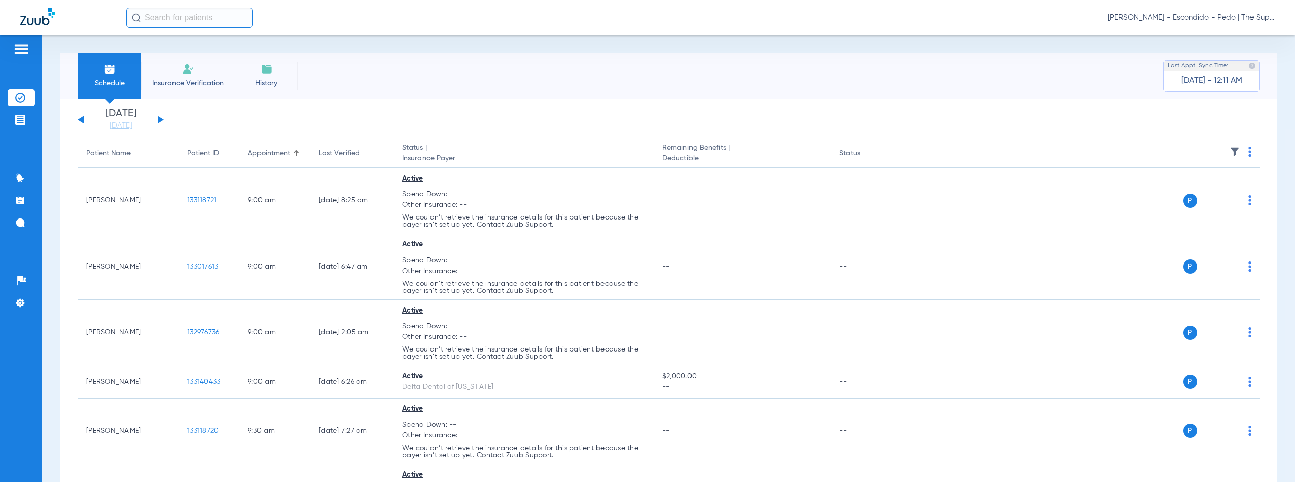
click at [1248, 153] on img at bounding box center [1249, 152] width 3 height 10
click at [1197, 188] on span "Verify All" at bounding box center [1203, 191] width 63 height 7
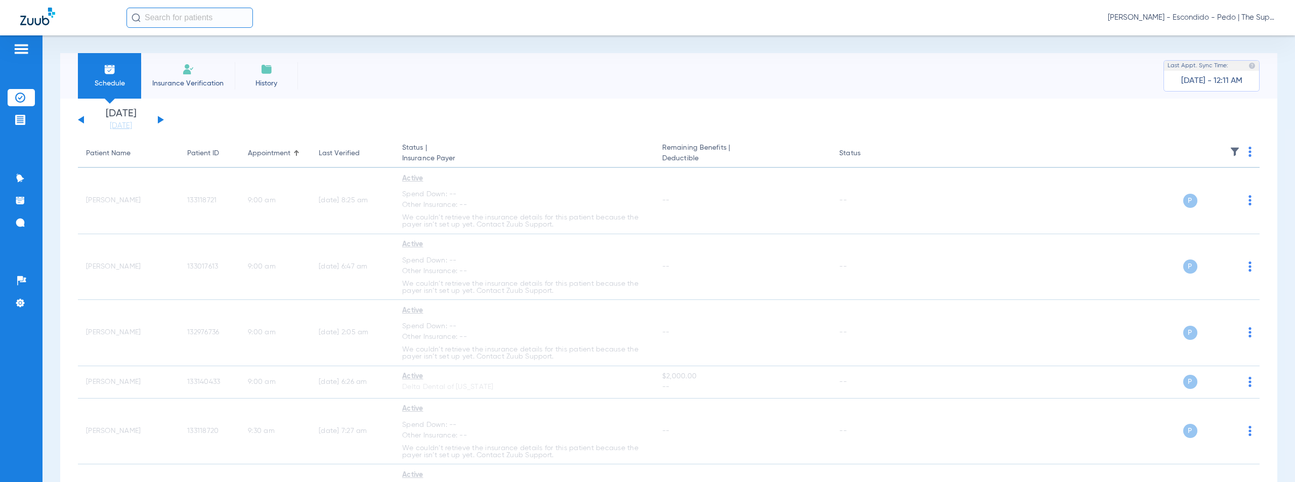
click at [1196, 18] on span "[PERSON_NAME] - Escondido - Pedo | The Super Dentists" at bounding box center [1191, 18] width 167 height 10
click at [1237, 39] on span "Account Selection" at bounding box center [1236, 35] width 57 height 7
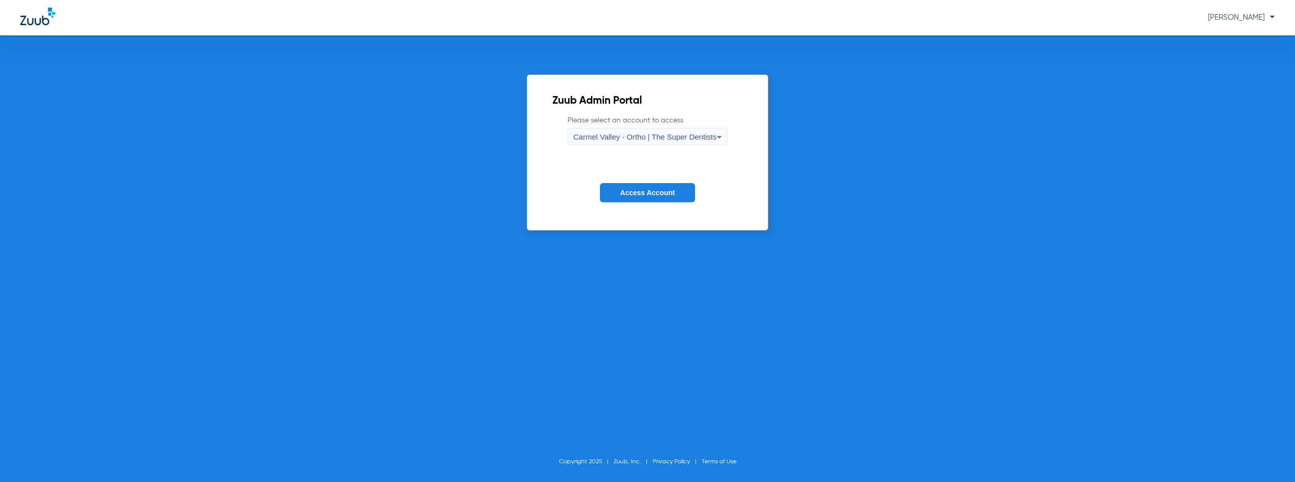
click at [642, 133] on span "Carmel Valley - Ortho | The Super Dentists" at bounding box center [644, 136] width 143 height 9
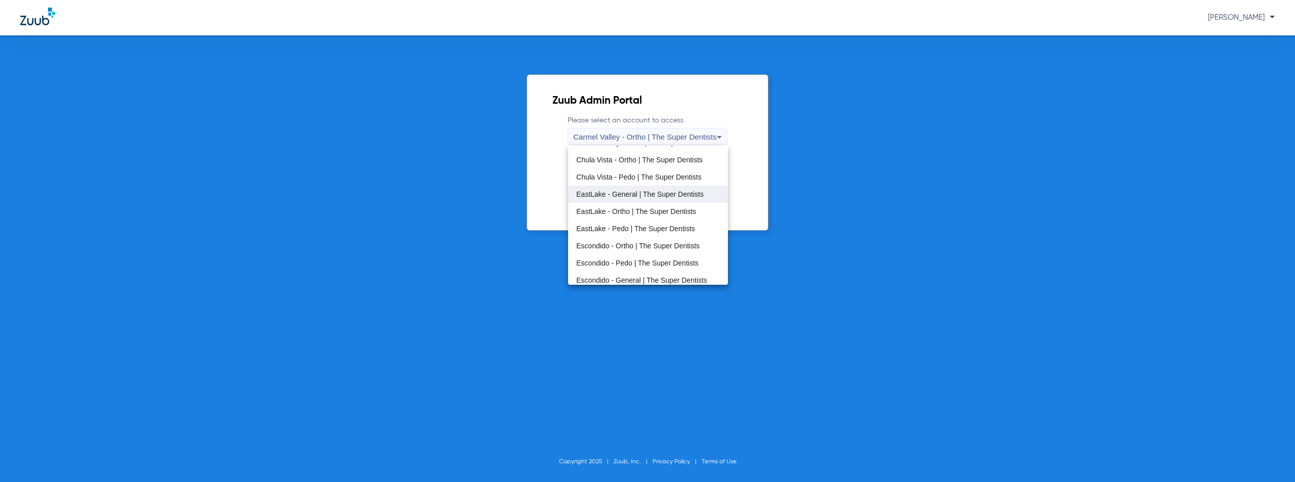
scroll to position [101, 0]
click at [634, 223] on span "[PERSON_NAME] Mesa - General | The Super Dentists" at bounding box center [647, 225] width 143 height 14
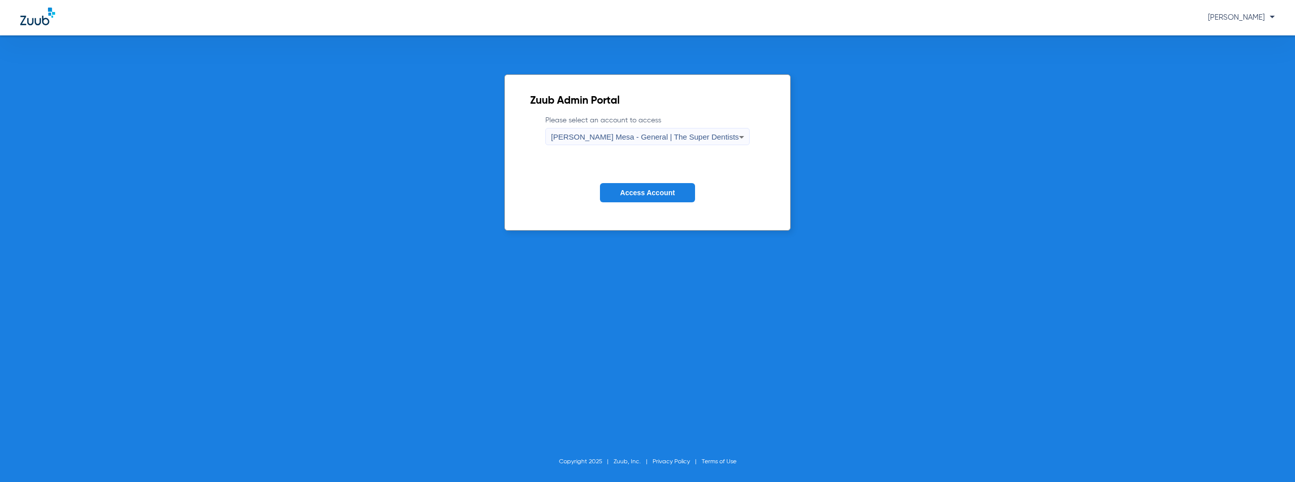
click at [650, 194] on span "Access Account" at bounding box center [647, 193] width 55 height 8
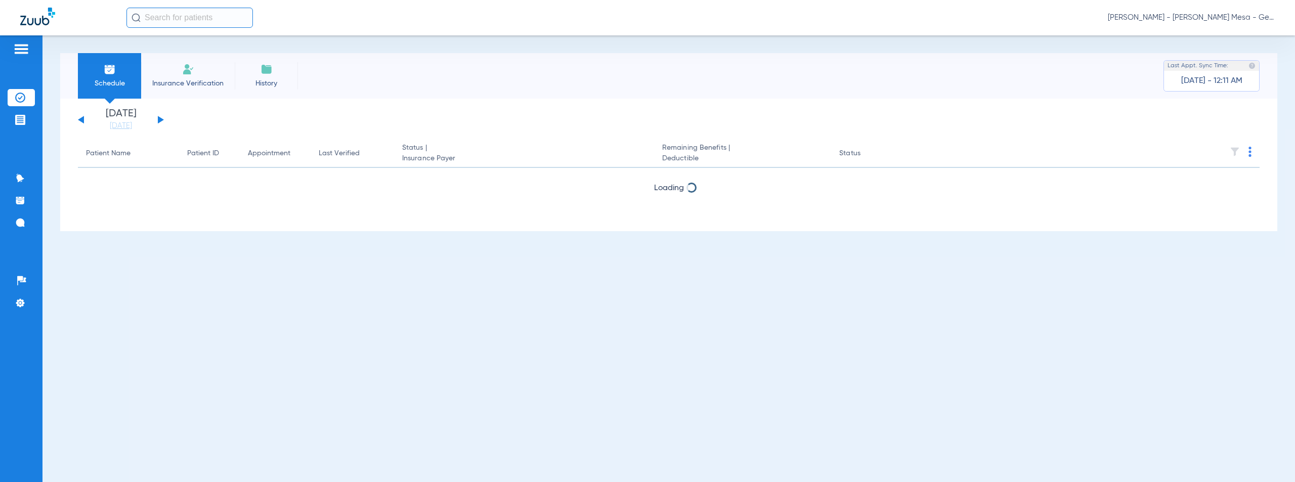
click at [159, 120] on button at bounding box center [161, 120] width 6 height 8
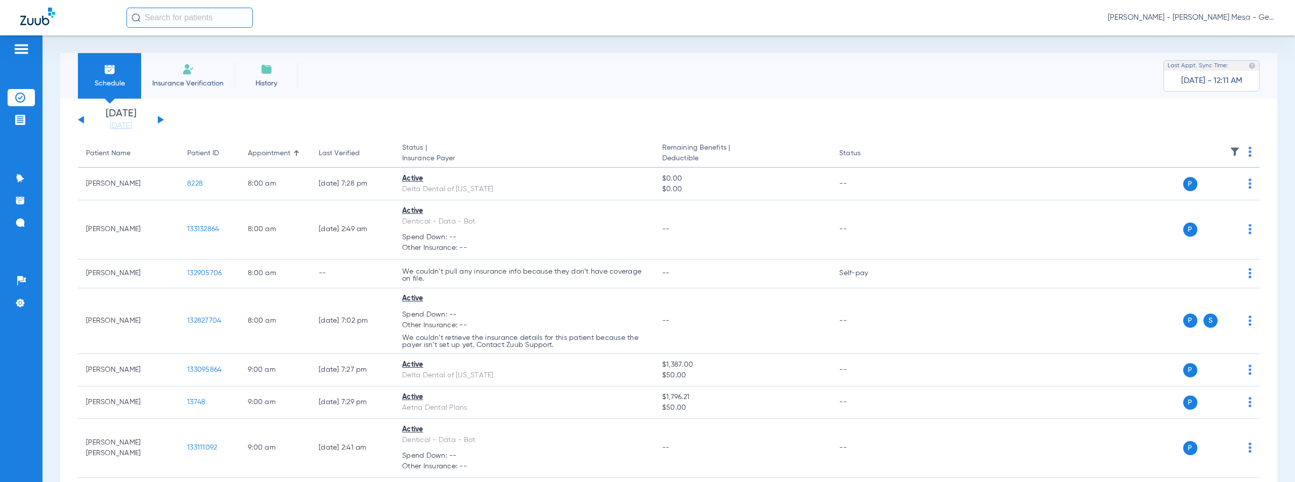
click at [1248, 153] on img at bounding box center [1249, 152] width 3 height 10
click at [1183, 192] on span "Verify All" at bounding box center [1203, 191] width 63 height 7
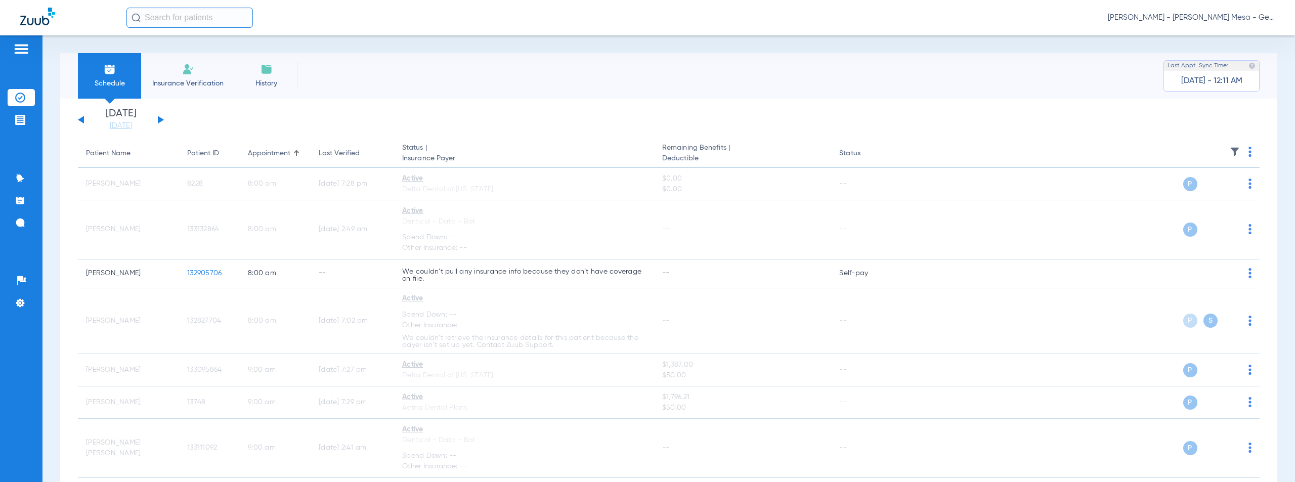
click at [1194, 15] on span "[PERSON_NAME] - [PERSON_NAME] Mesa - General | The Super Dentists" at bounding box center [1191, 18] width 167 height 10
click at [1223, 36] on span "Account Selection" at bounding box center [1236, 35] width 57 height 7
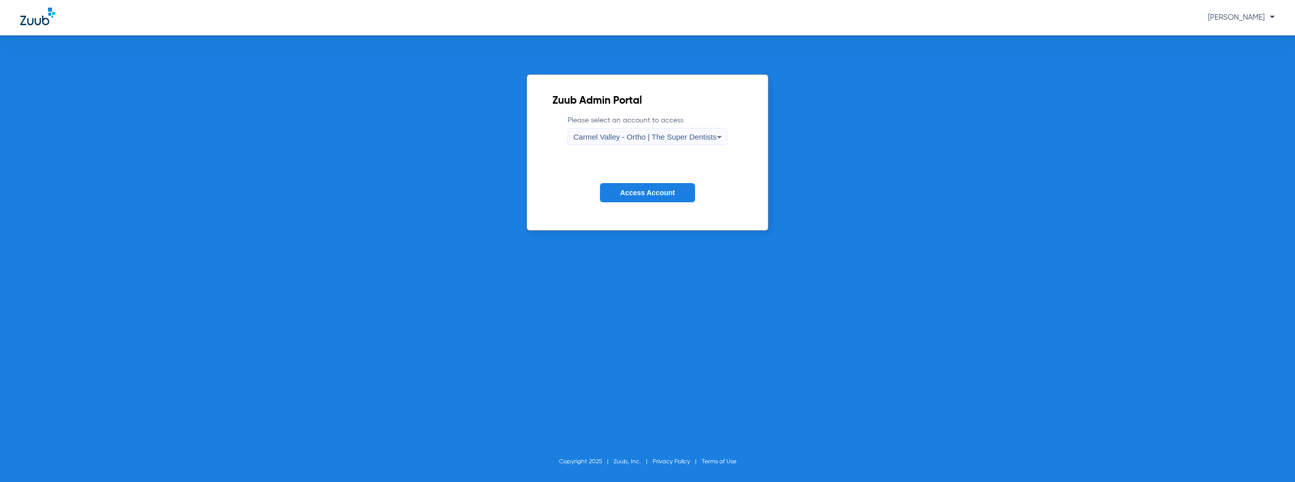
click at [650, 136] on span "Carmel Valley - Ortho | The Super Dentists" at bounding box center [644, 136] width 143 height 9
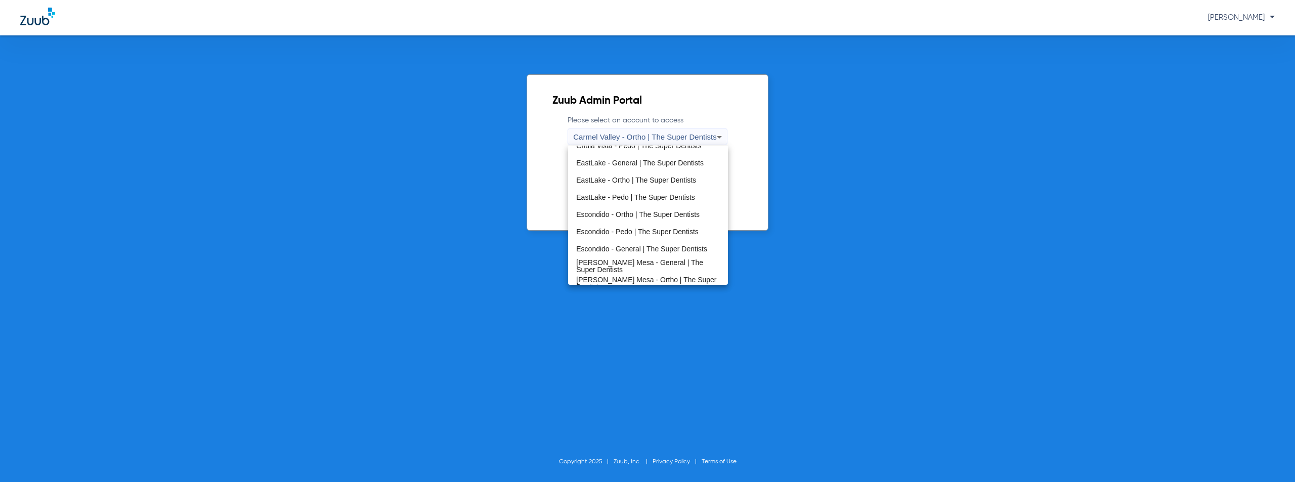
scroll to position [119, 0]
click at [627, 244] on span "[PERSON_NAME] Mesa - Pedo | The Super Dentists" at bounding box center [647, 242] width 143 height 14
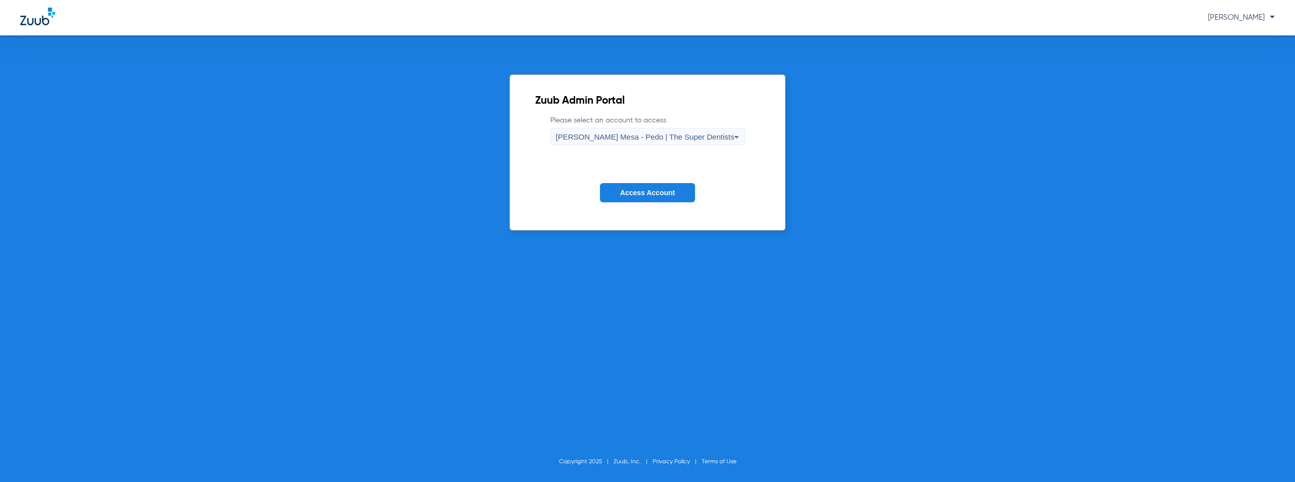
click at [644, 195] on span "Access Account" at bounding box center [647, 193] width 55 height 8
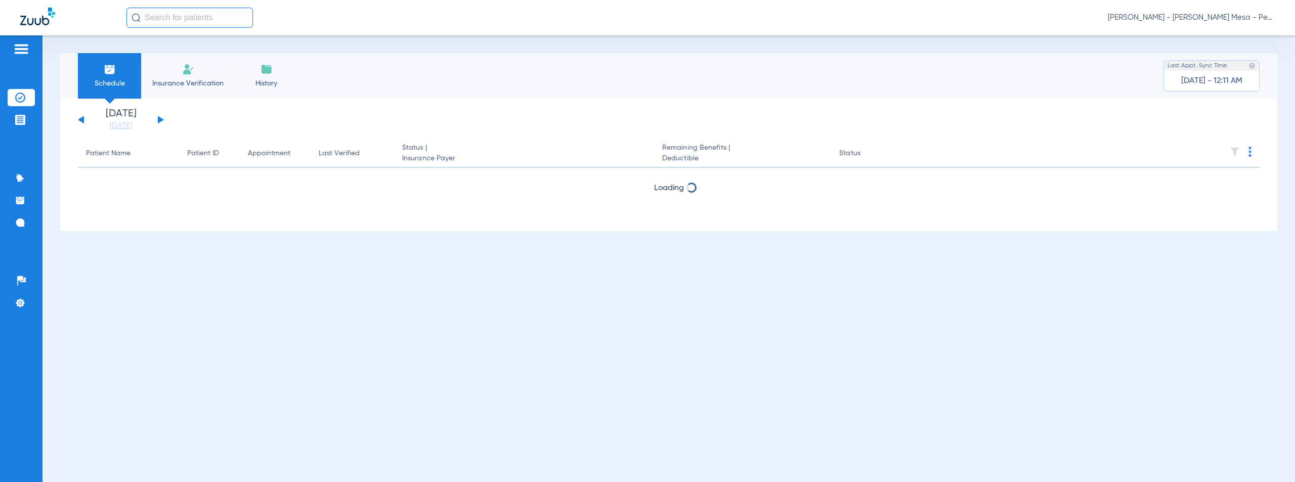
click at [159, 119] on button at bounding box center [161, 120] width 6 height 8
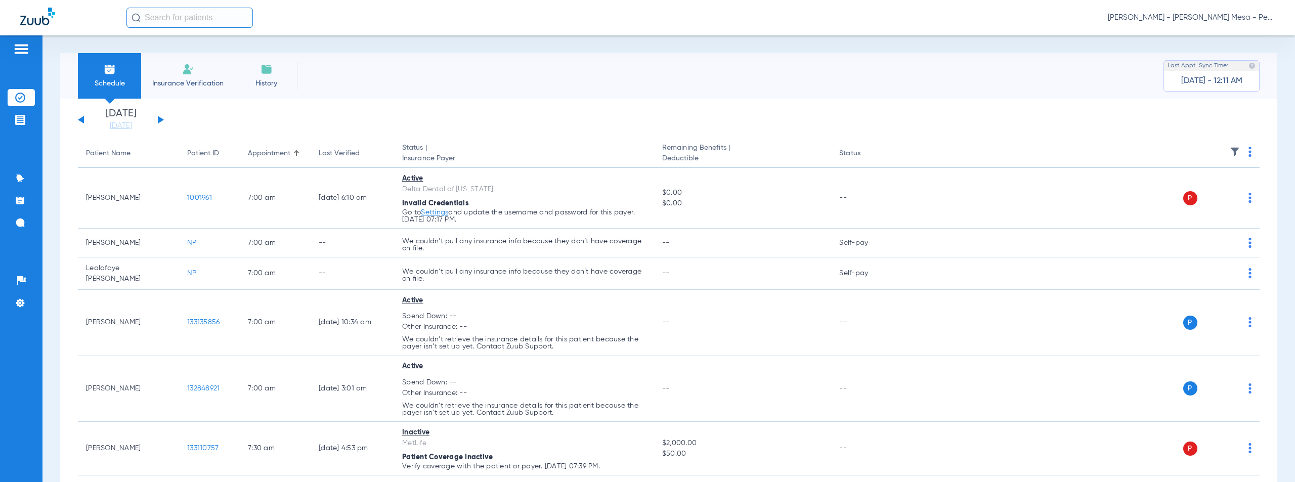
click at [1248, 150] on img at bounding box center [1249, 152] width 3 height 10
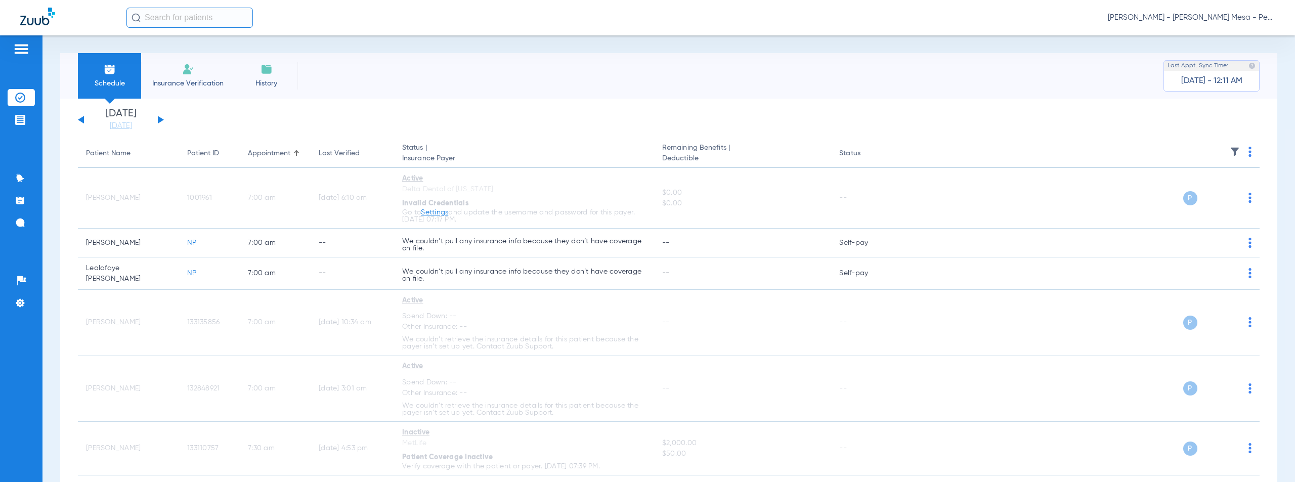
click at [1195, 16] on span "[PERSON_NAME] - [PERSON_NAME] Mesa - Pedo | The Super Dentists" at bounding box center [1191, 18] width 167 height 10
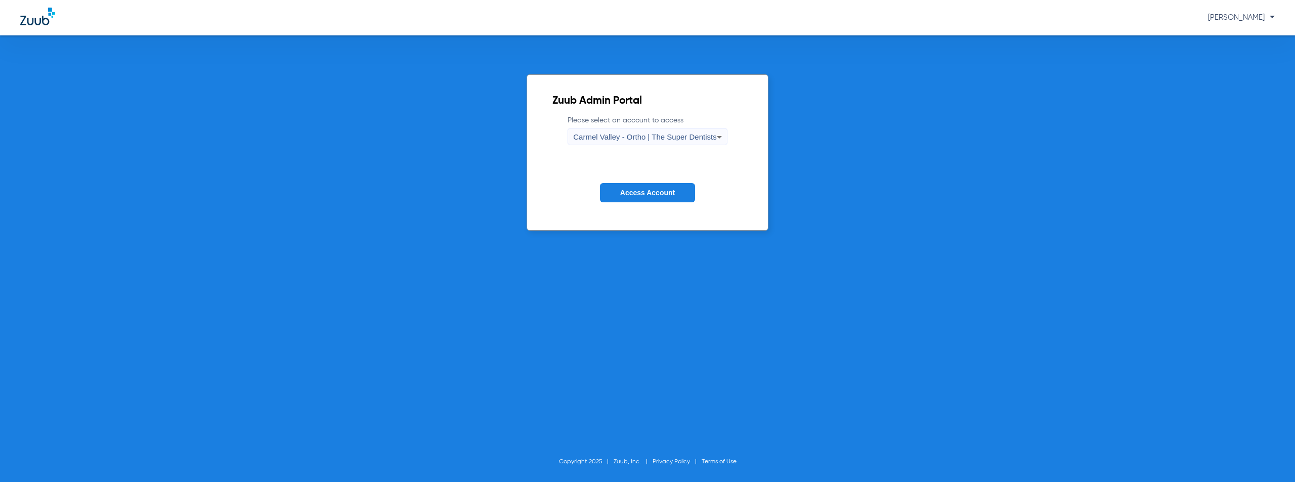
click at [638, 136] on span "Carmel Valley - Ortho | The Super Dentists" at bounding box center [644, 136] width 143 height 9
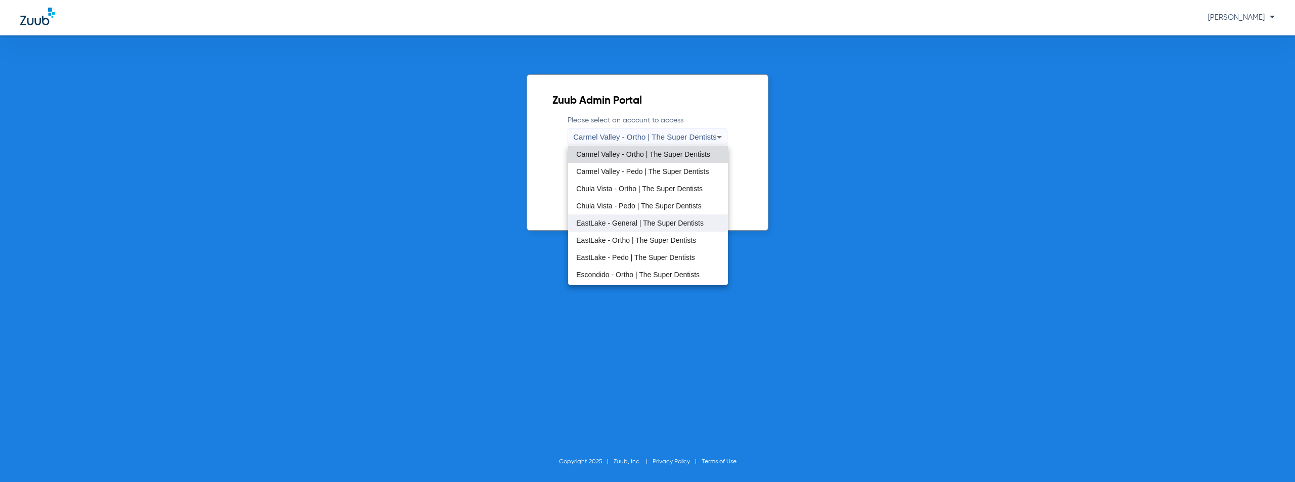
scroll to position [119, 0]
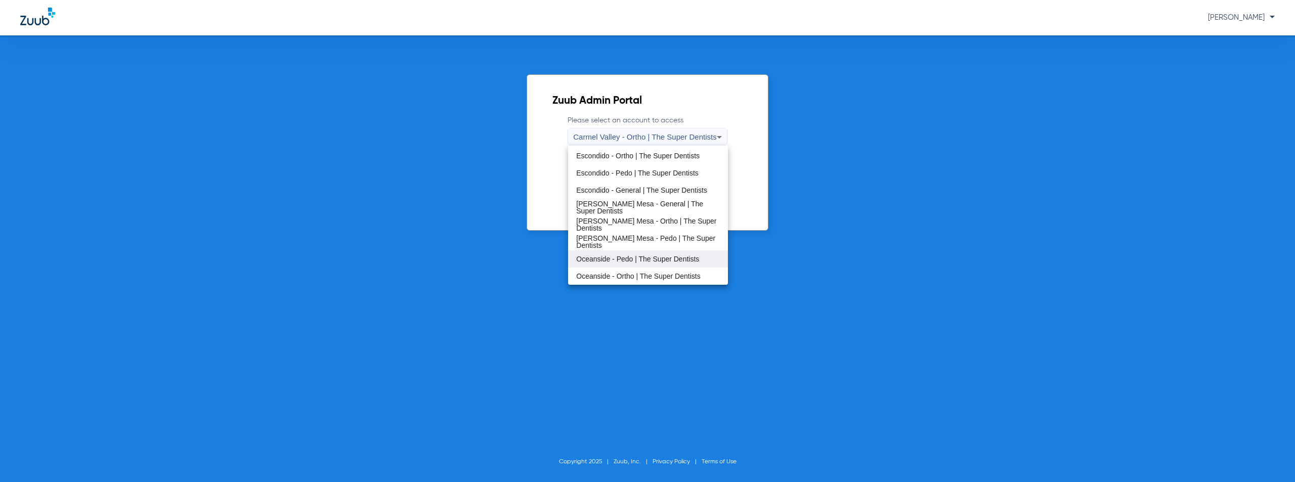
click at [625, 260] on span "Oceanside - Pedo | The Super Dentists" at bounding box center [637, 258] width 123 height 7
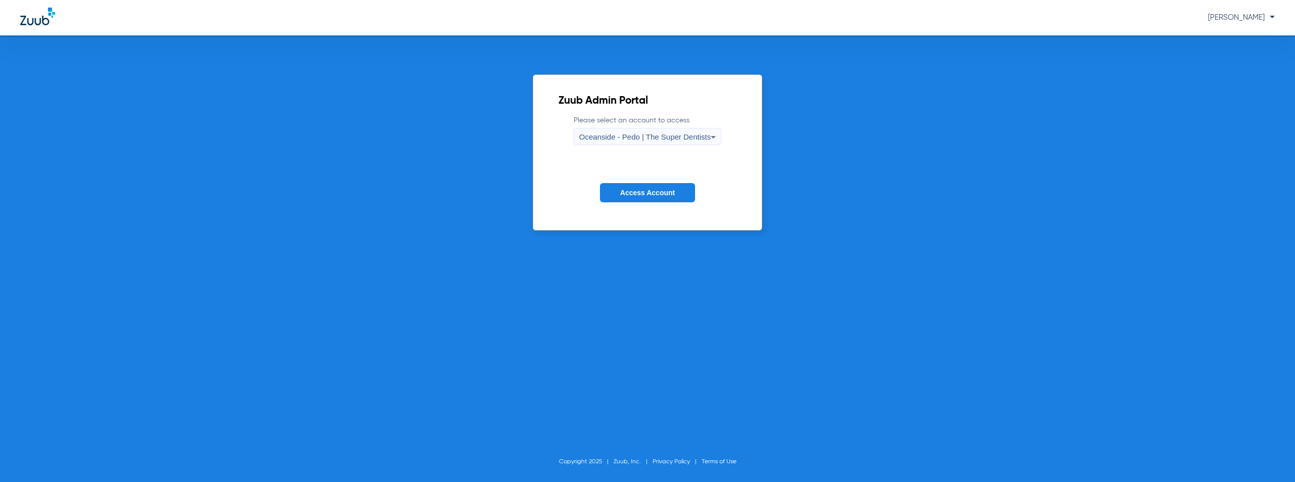
click at [644, 193] on span "Access Account" at bounding box center [647, 193] width 55 height 8
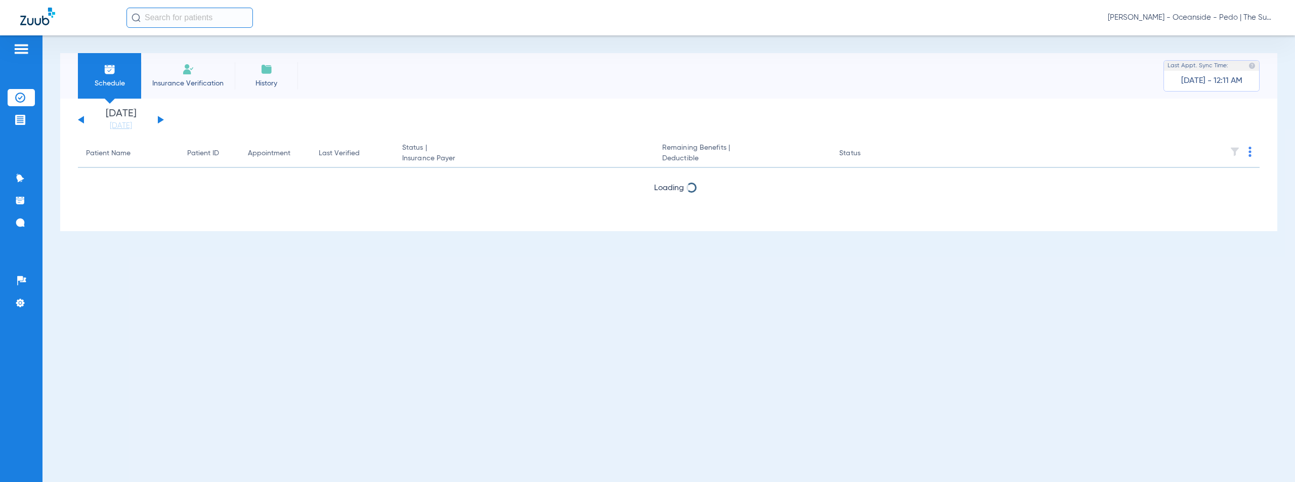
click at [160, 119] on button at bounding box center [161, 120] width 6 height 8
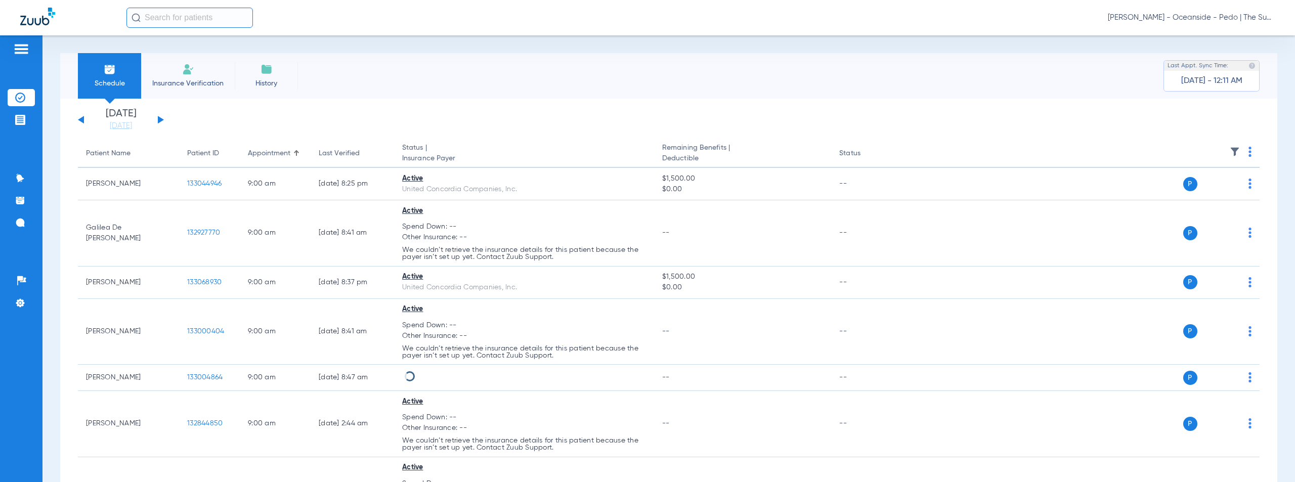
click at [1248, 152] on img at bounding box center [1249, 152] width 3 height 10
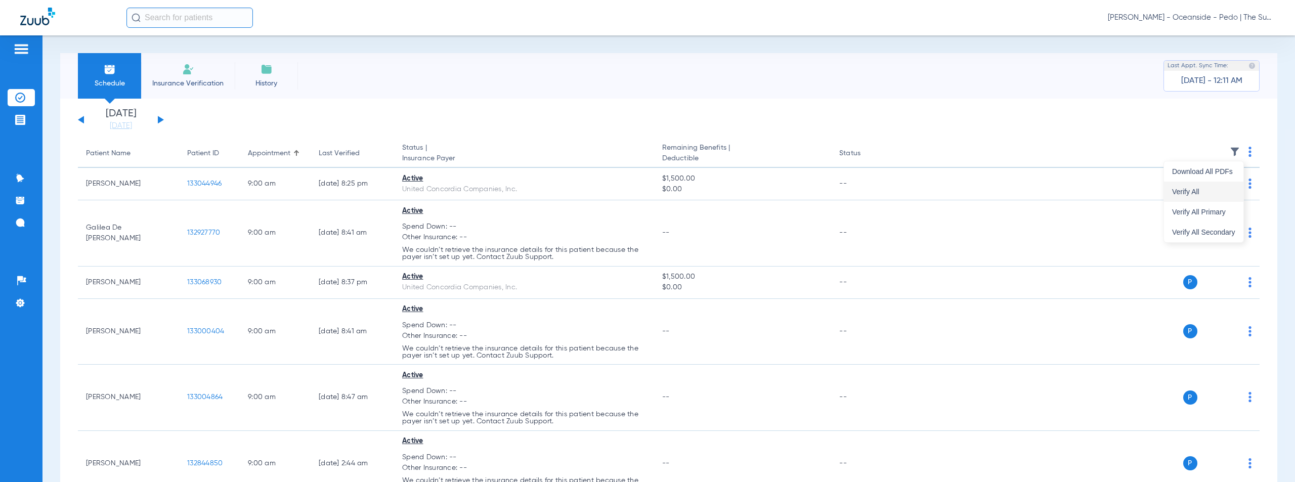
click at [1193, 194] on span "Verify All" at bounding box center [1203, 191] width 63 height 7
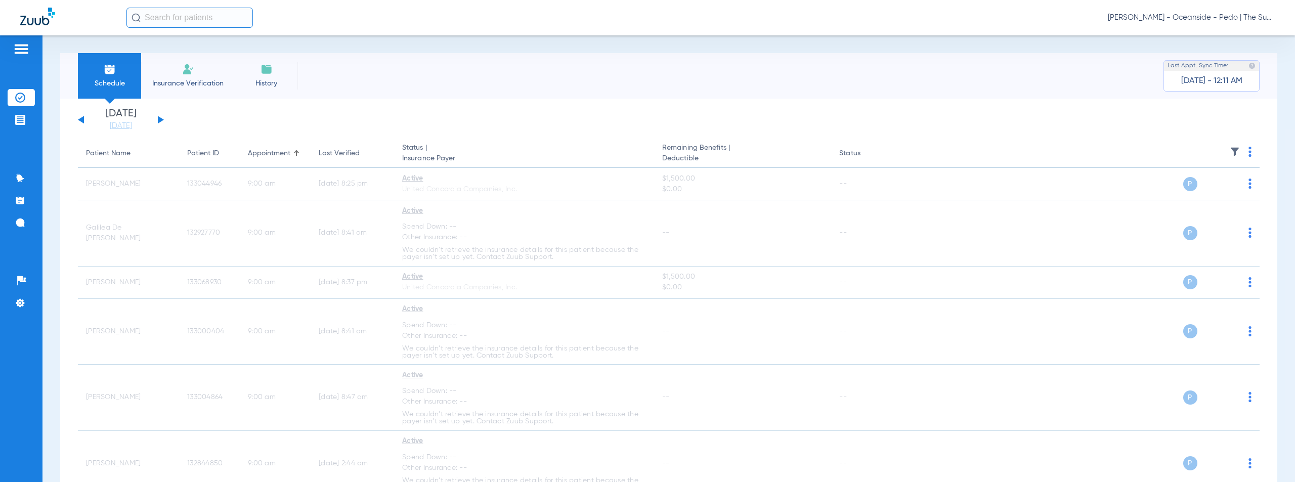
click at [1187, 18] on span "[PERSON_NAME] - Oceanside - Pedo | The Super Dentists" at bounding box center [1191, 18] width 167 height 10
